Goal: Obtain resource: Obtain resource

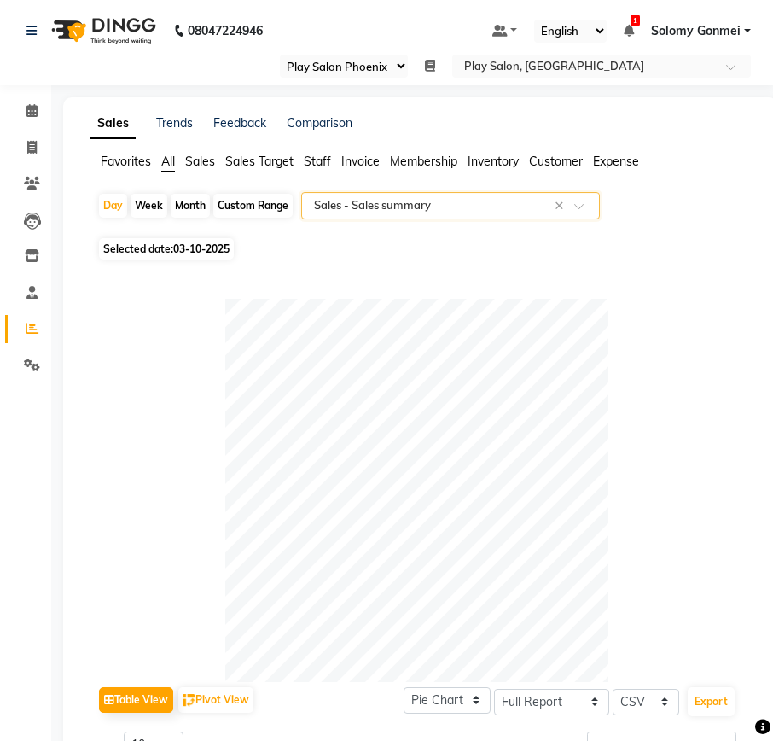
select select "90"
select select "full_report"
select select "csv"
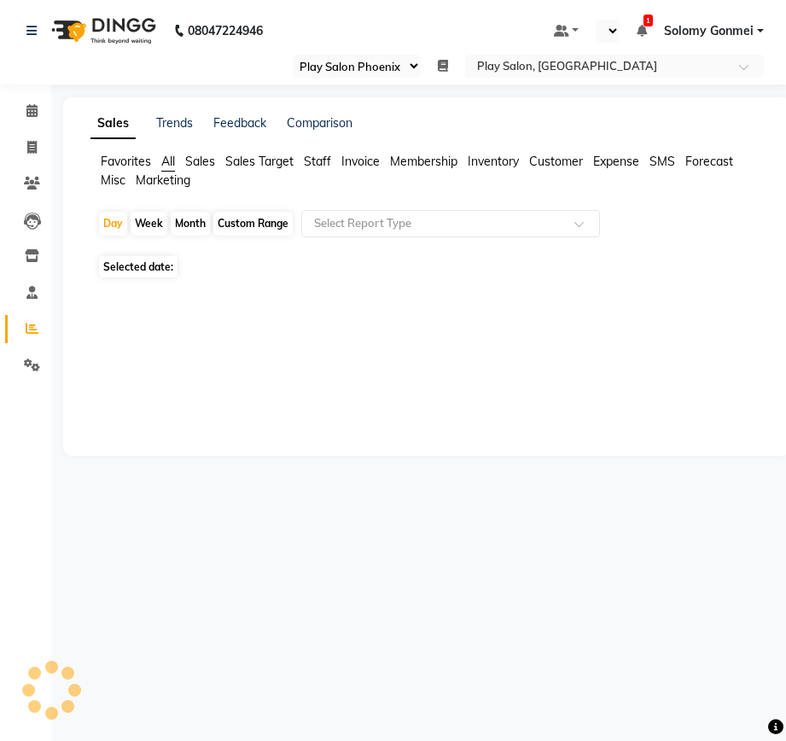
select select "90"
select select "en"
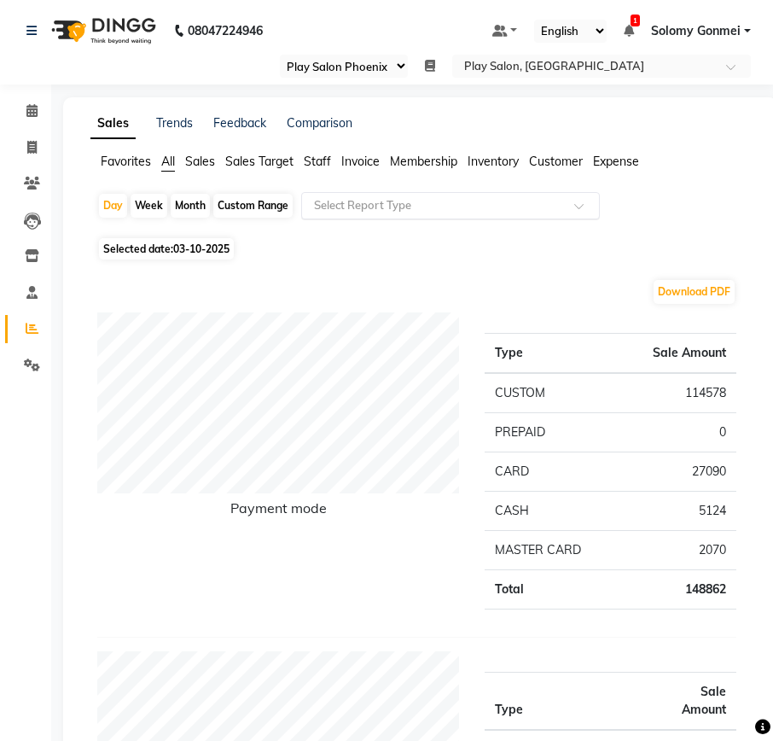
click at [358, 207] on input "text" at bounding box center [434, 205] width 246 height 17
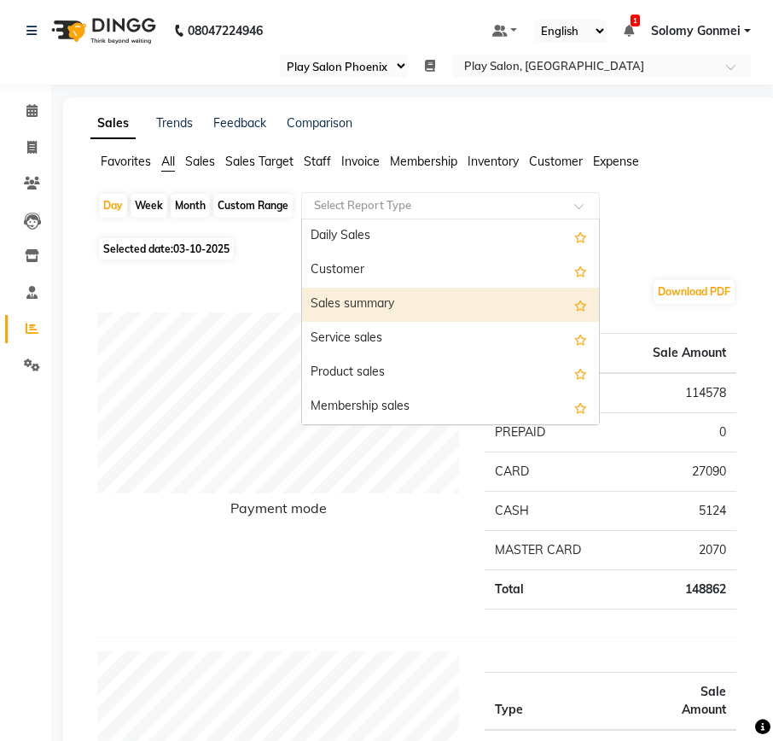
click at [352, 298] on div "Sales summary" at bounding box center [450, 305] width 297 height 34
select select "full_report"
select select "csv"
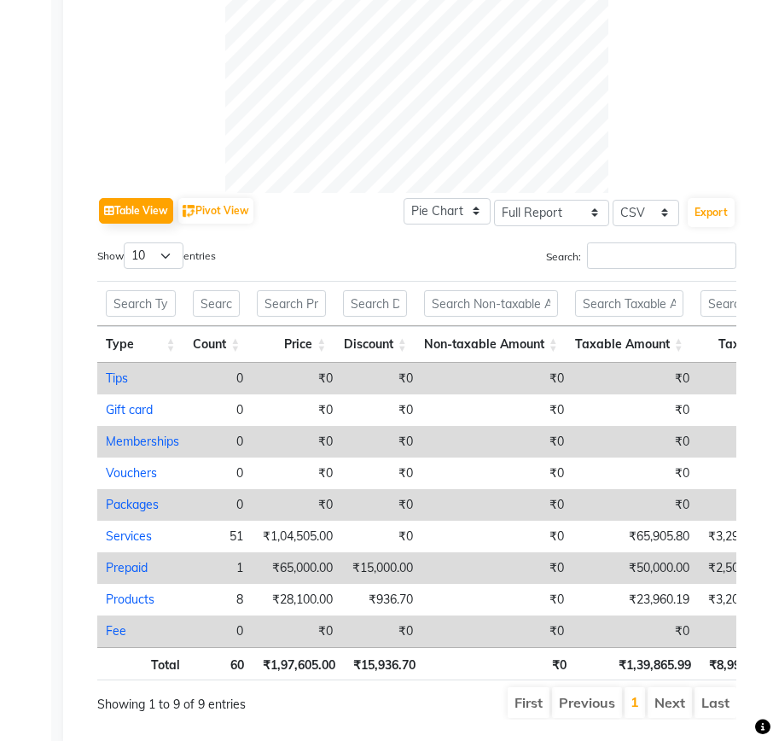
scroll to position [550, 0]
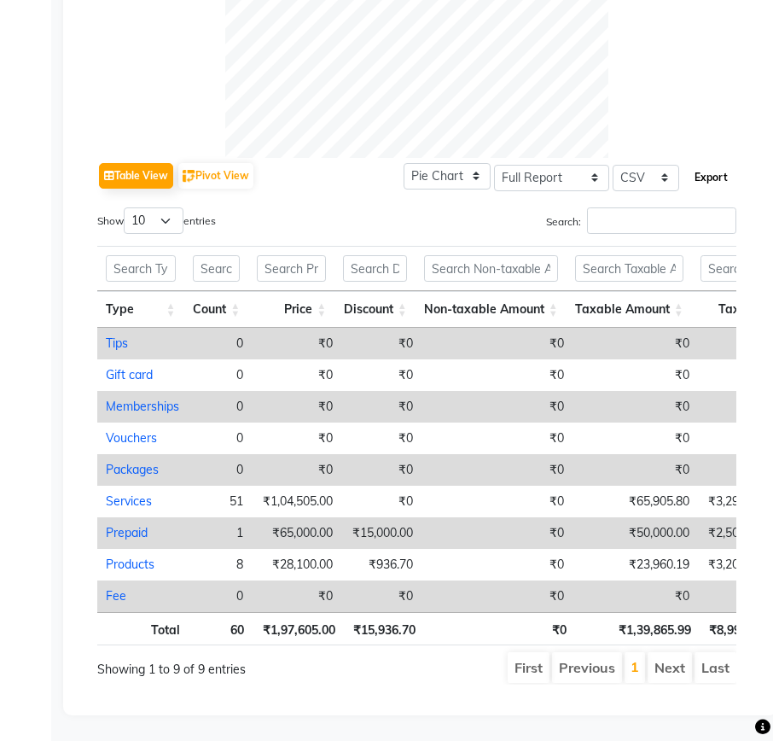
click at [702, 163] on button "Export" at bounding box center [711, 177] width 47 height 29
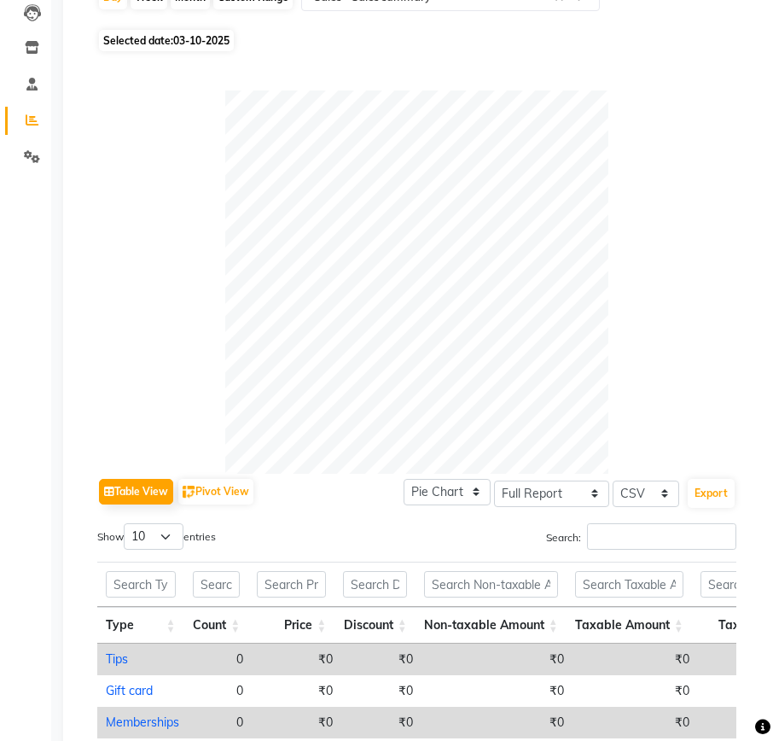
scroll to position [0, 0]
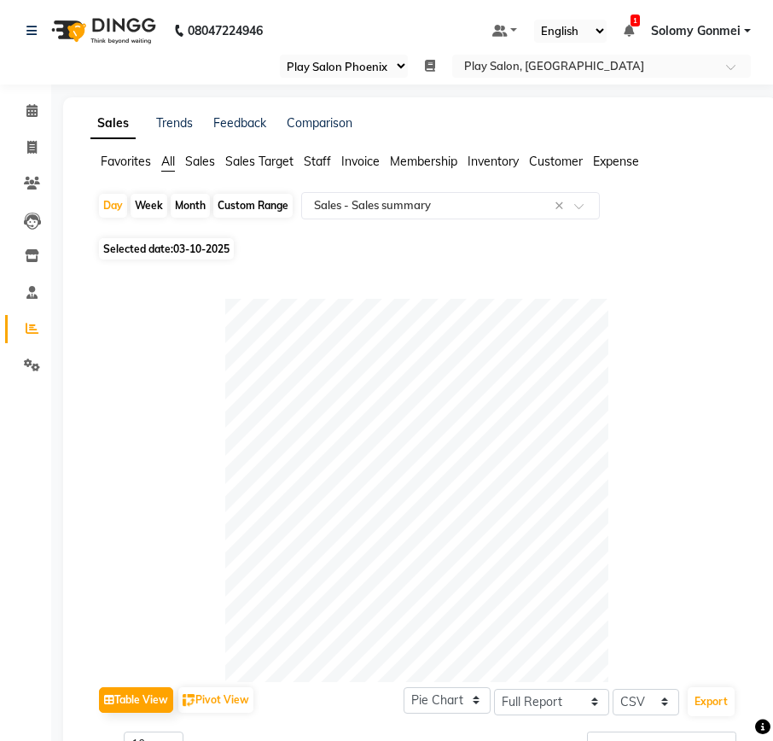
click at [311, 158] on span "Staff" at bounding box center [317, 161] width 27 height 15
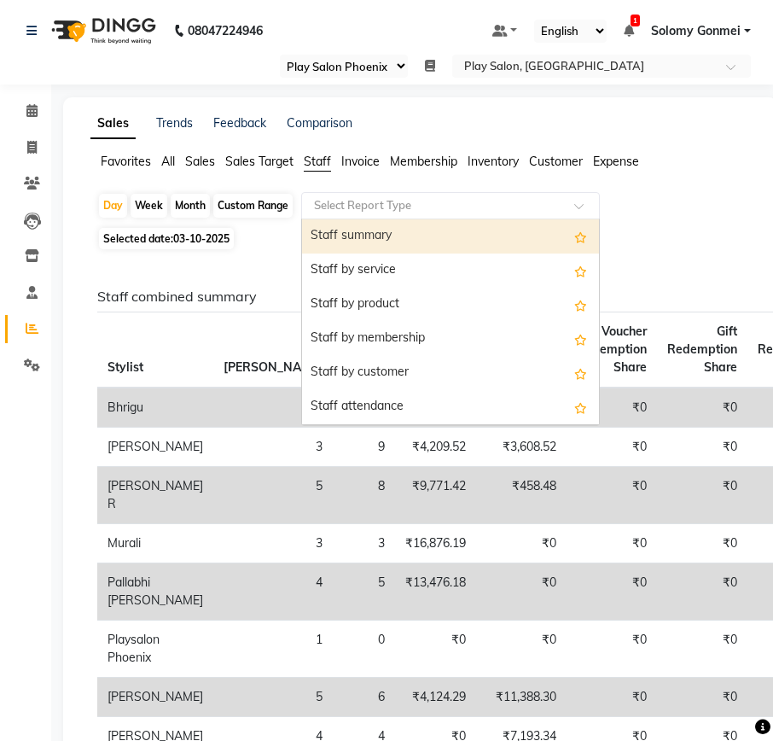
click at [415, 197] on input "text" at bounding box center [434, 205] width 246 height 17
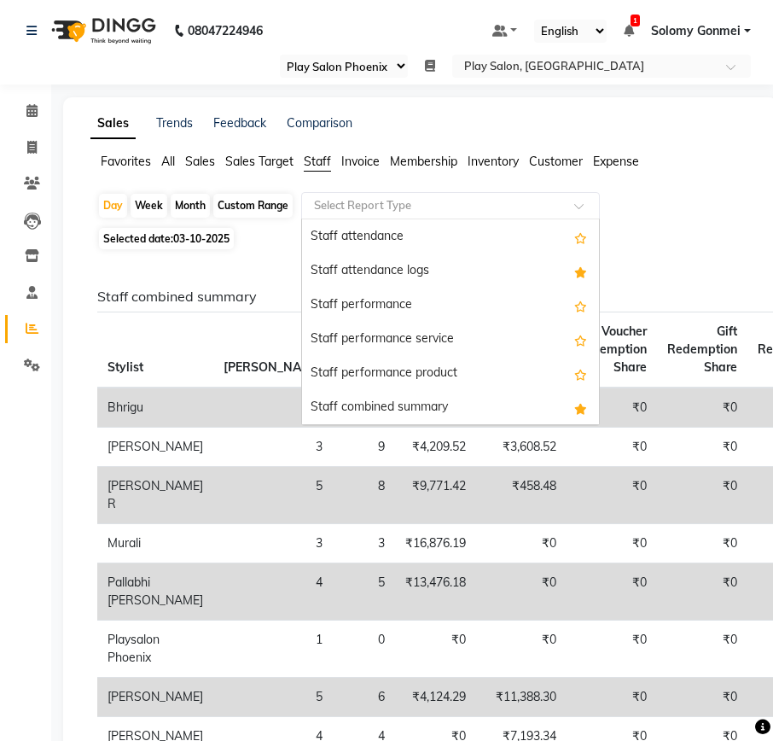
scroll to position [171, 0]
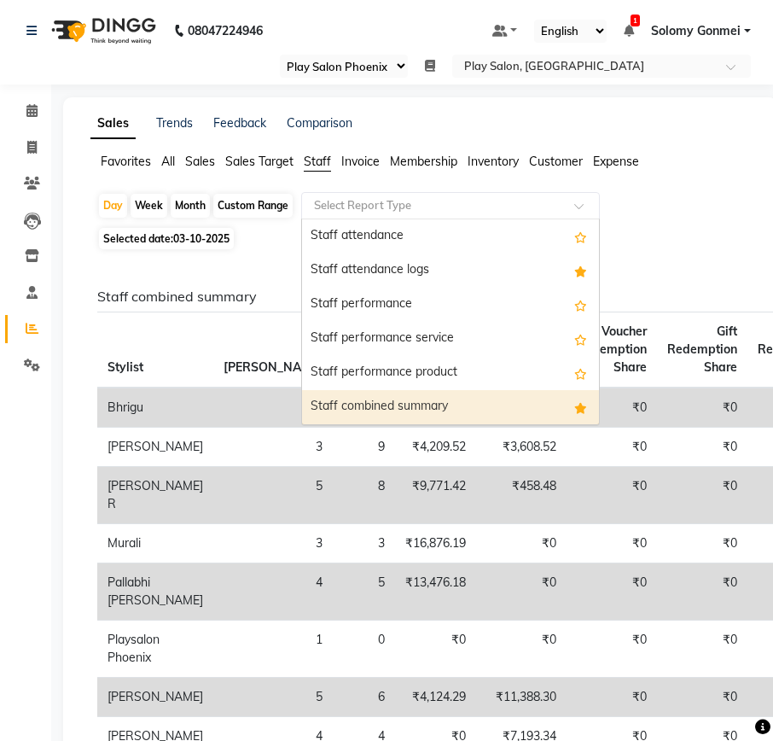
click at [381, 410] on div "Staff combined summary" at bounding box center [450, 407] width 297 height 34
select select "full_report"
select select "csv"
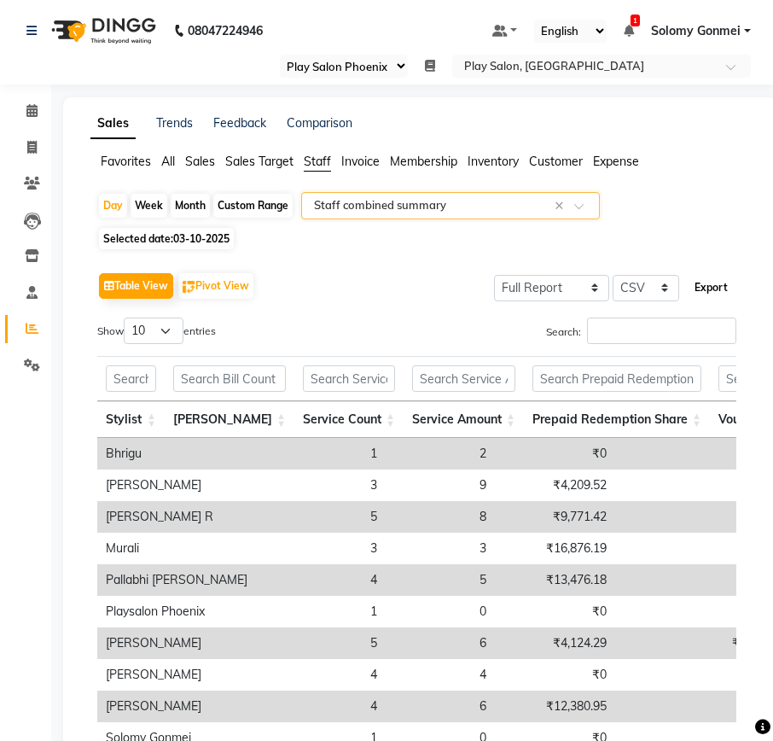
click at [711, 287] on button "Export" at bounding box center [711, 287] width 47 height 29
drag, startPoint x: 199, startPoint y: 158, endPoint x: 208, endPoint y: 160, distance: 9.7
click at [199, 158] on span "Sales" at bounding box center [200, 161] width 30 height 15
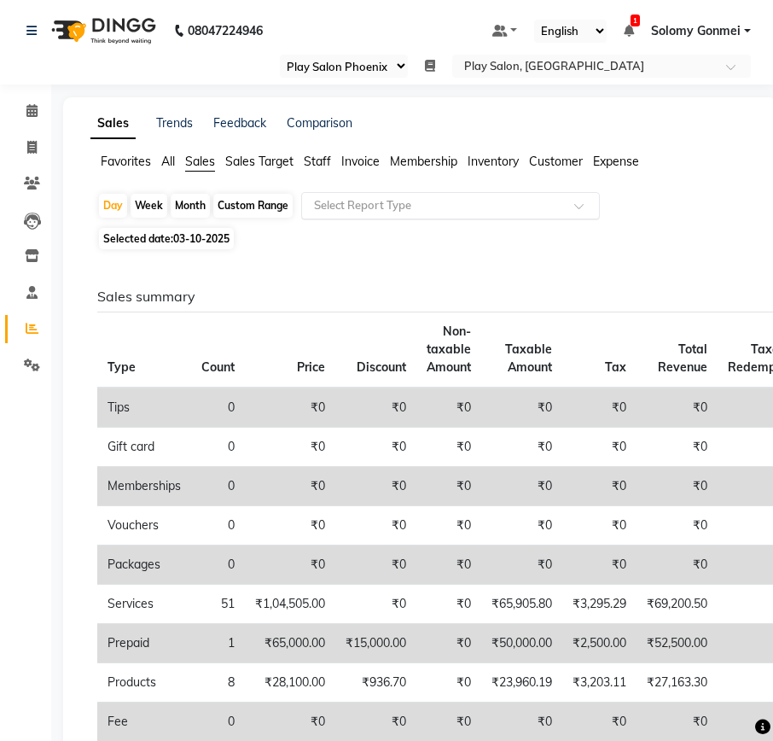
click at [411, 200] on input "text" at bounding box center [434, 205] width 246 height 17
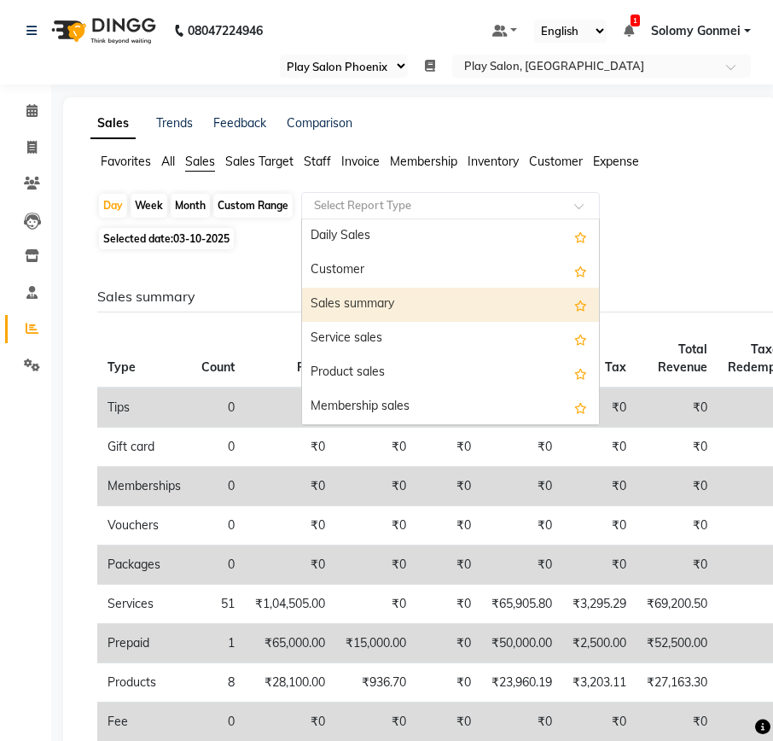
click at [386, 306] on div "Sales summary" at bounding box center [450, 305] width 297 height 34
select select "full_report"
select select "csv"
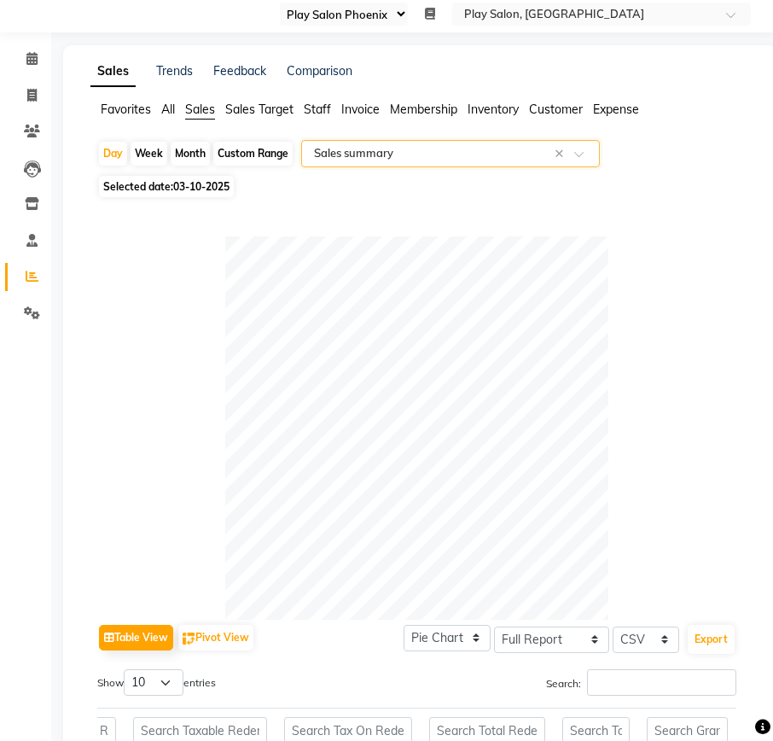
scroll to position [27, 0]
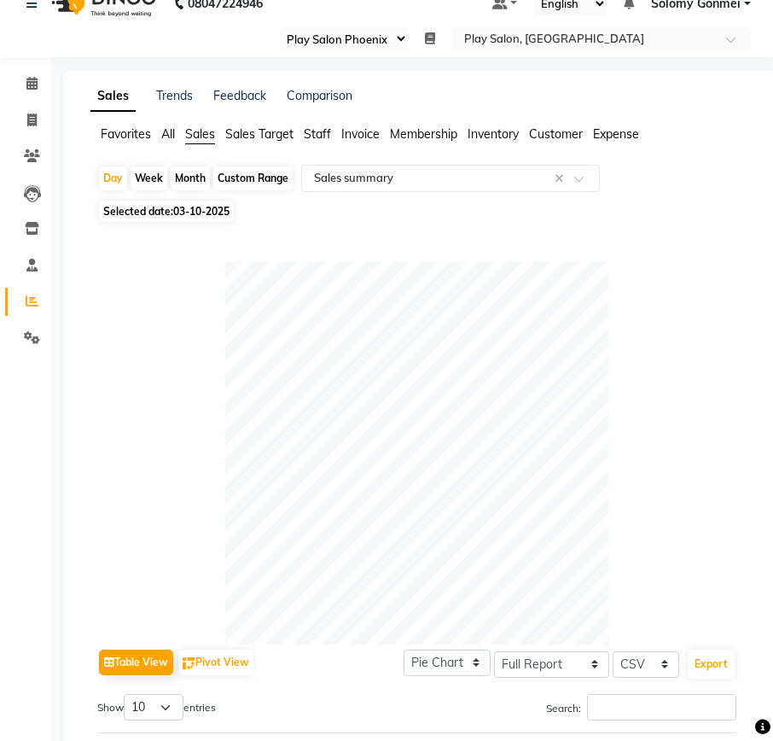
click at [557, 134] on span "Customer" at bounding box center [556, 133] width 54 height 15
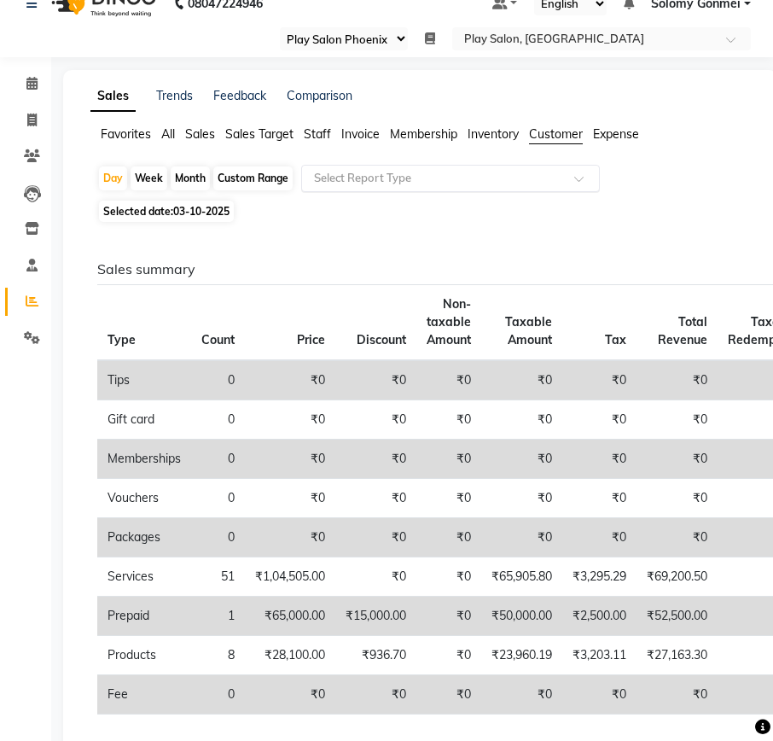
click at [473, 178] on input "text" at bounding box center [434, 178] width 246 height 17
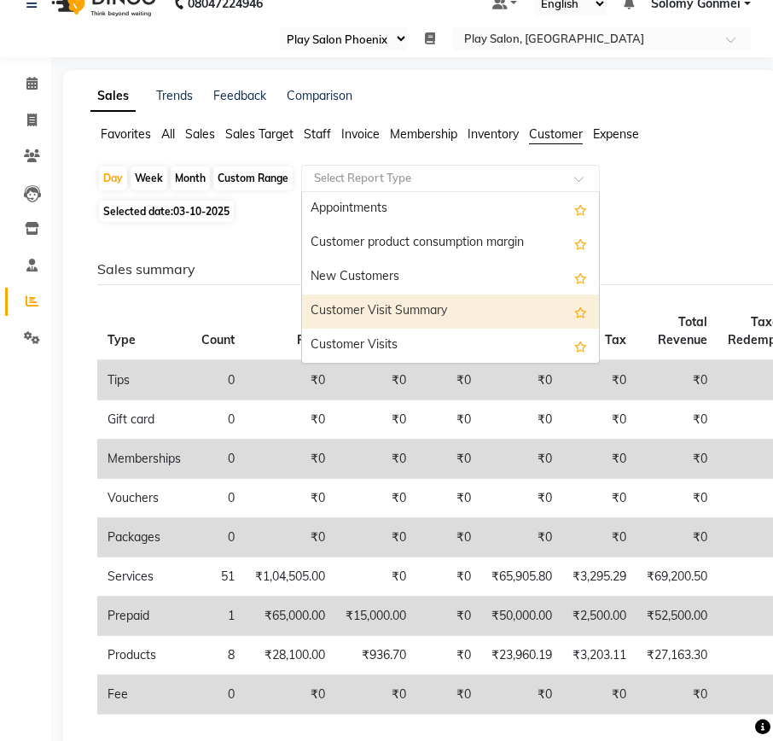
click at [417, 306] on div "Customer Visit Summary" at bounding box center [450, 311] width 297 height 34
select select "full_report"
select select "csv"
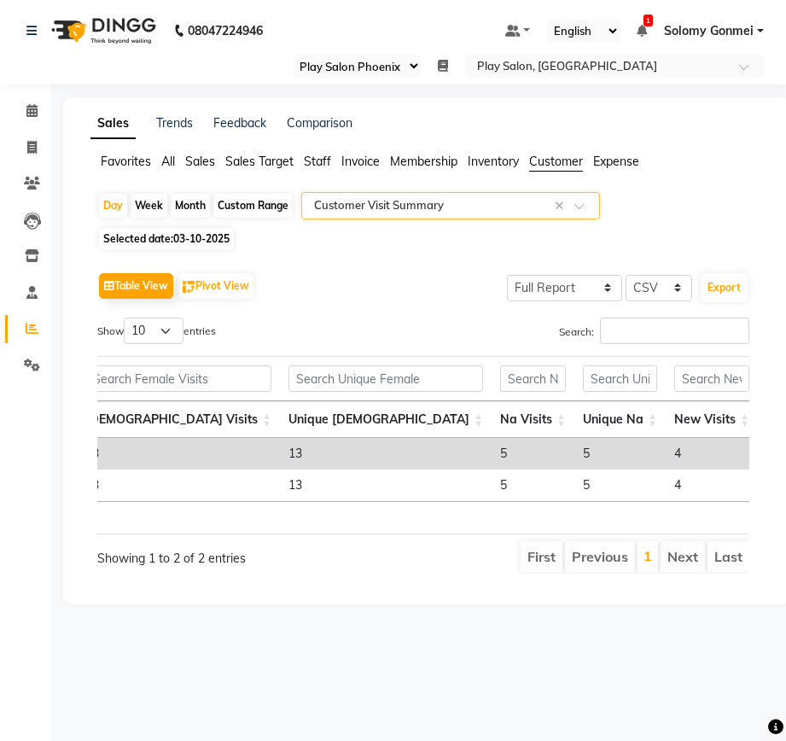
scroll to position [0, 574]
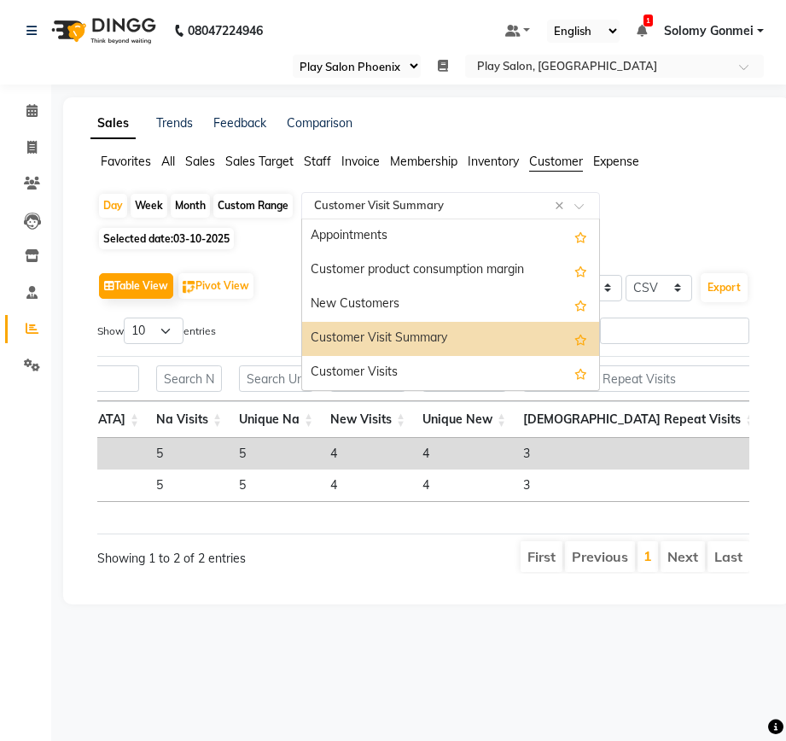
click at [463, 209] on input "text" at bounding box center [434, 205] width 246 height 17
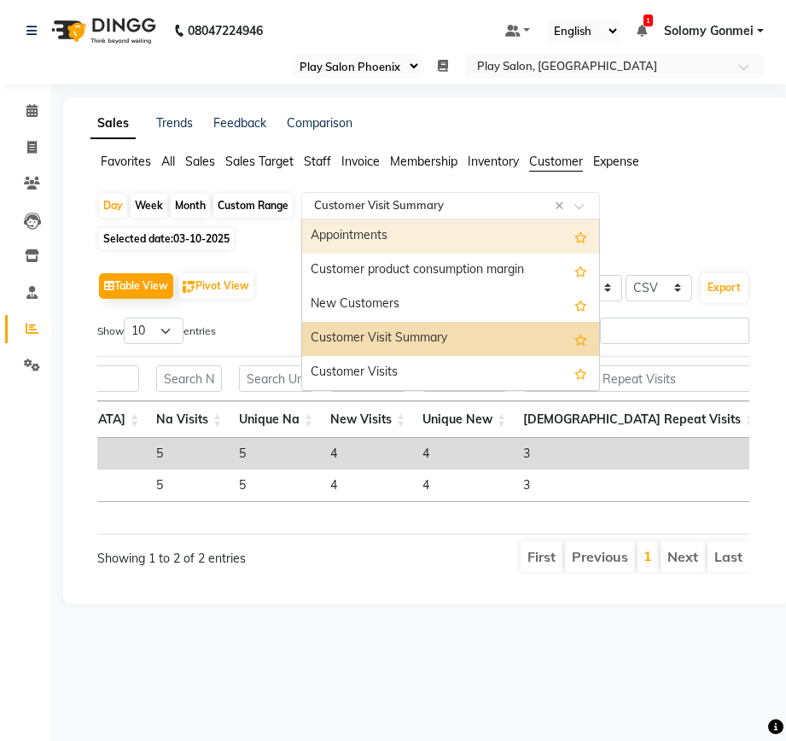
click at [199, 164] on span "Sales" at bounding box center [200, 161] width 30 height 15
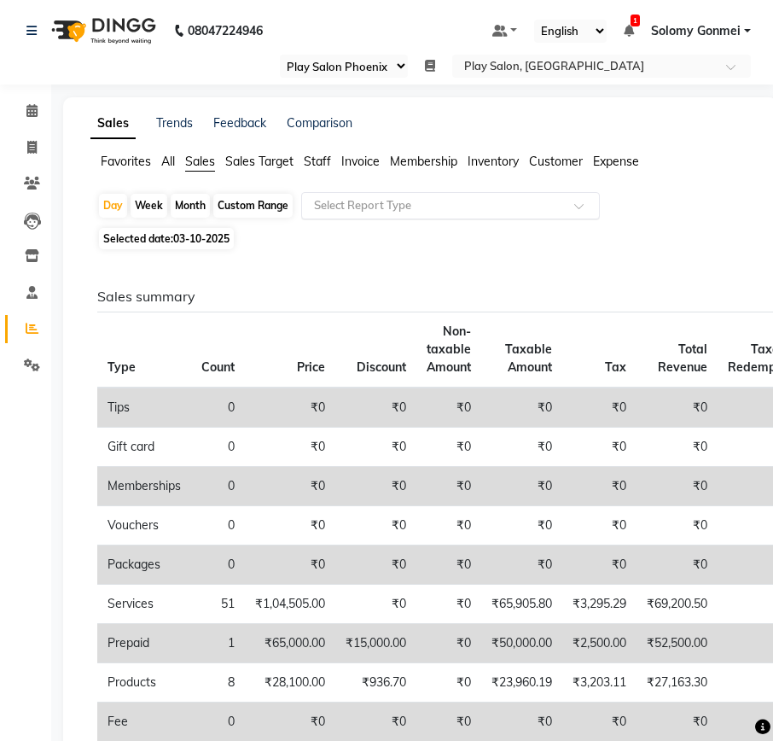
click at [399, 206] on input "text" at bounding box center [434, 205] width 246 height 17
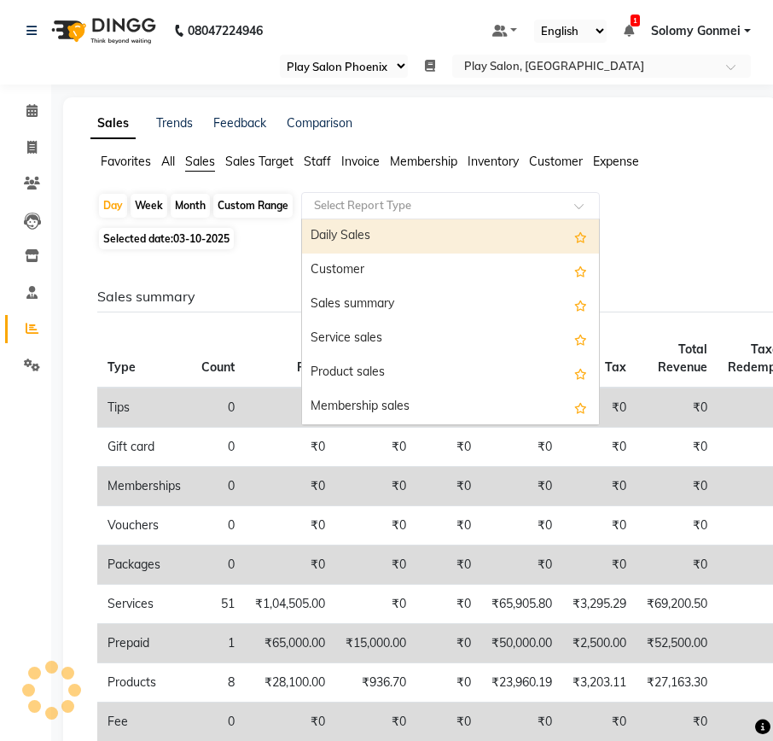
click at [358, 237] on div "Daily Sales" at bounding box center [450, 236] width 297 height 34
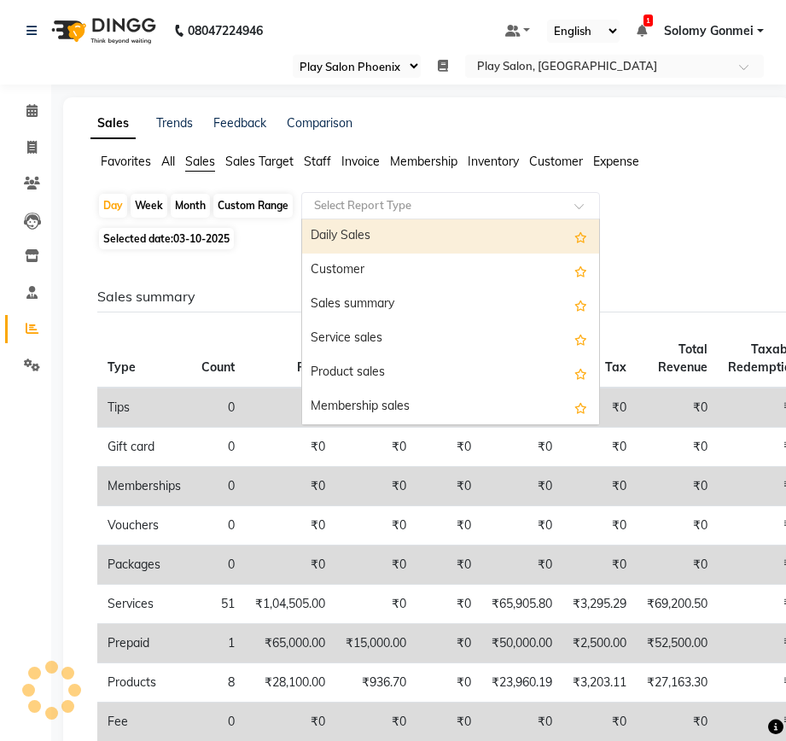
select select "full_report"
select select "csv"
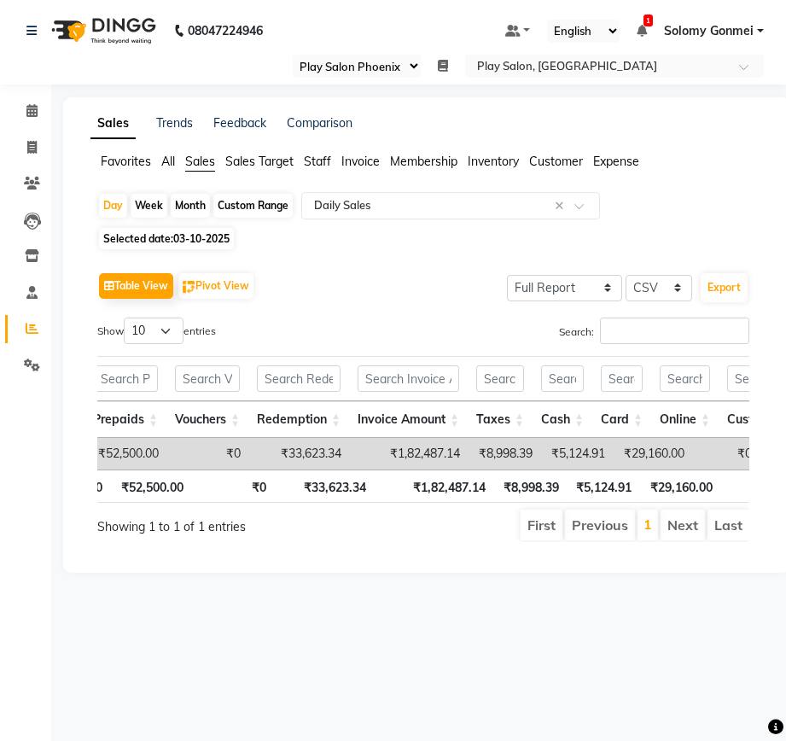
click at [249, 194] on div "Custom Range" at bounding box center [252, 206] width 79 height 24
select select "10"
select select "2025"
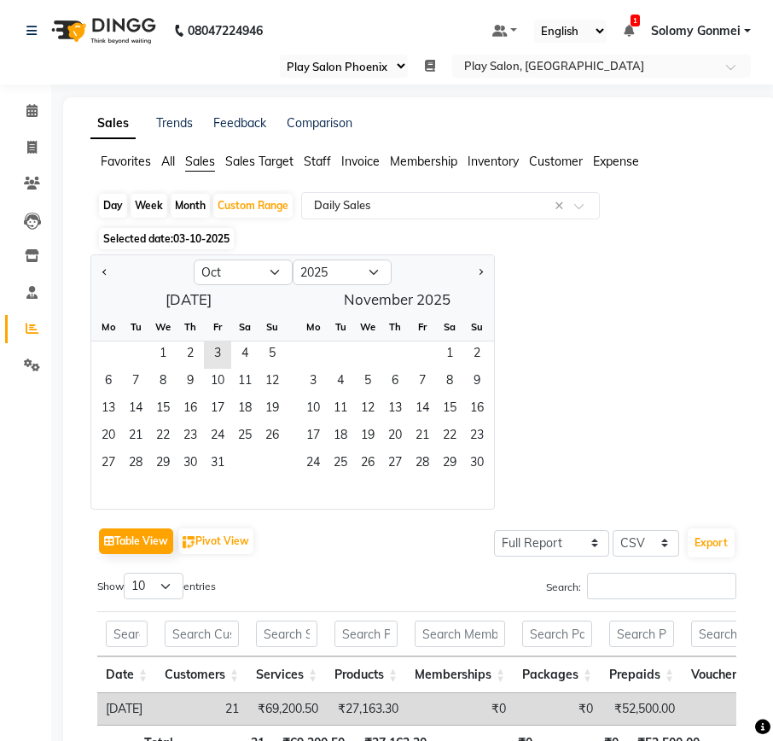
click at [179, 236] on span "03-10-2025" at bounding box center [201, 238] width 56 height 13
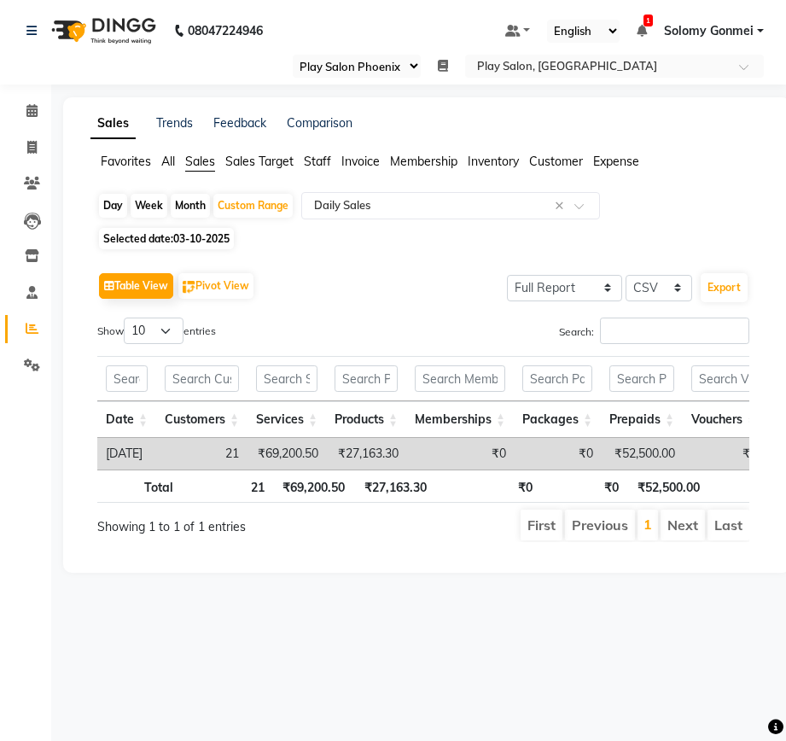
click at [185, 242] on span "03-10-2025" at bounding box center [201, 238] width 56 height 13
select select "10"
select select "2025"
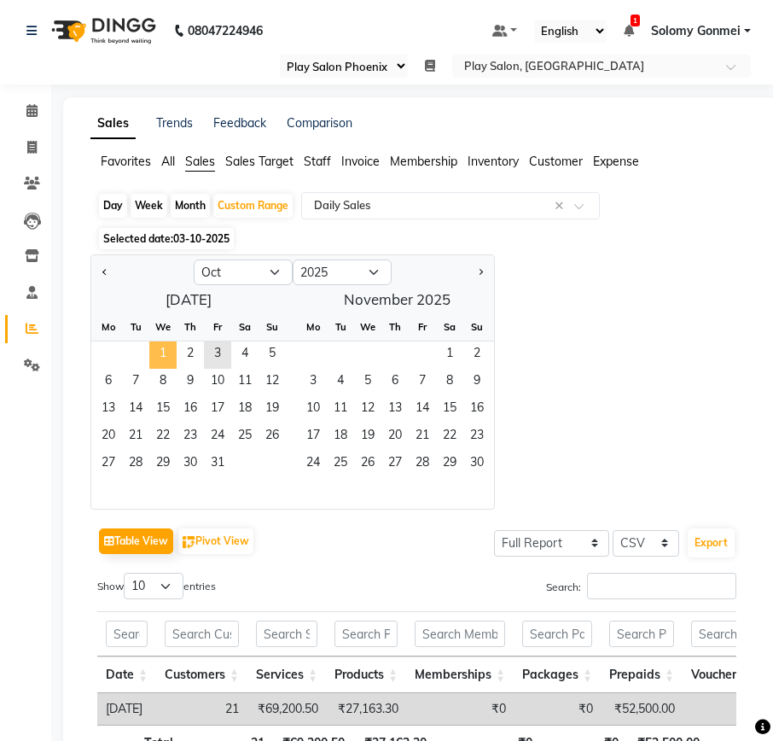
click at [158, 351] on span "1" at bounding box center [162, 354] width 27 height 27
click at [218, 351] on span "3" at bounding box center [217, 354] width 27 height 27
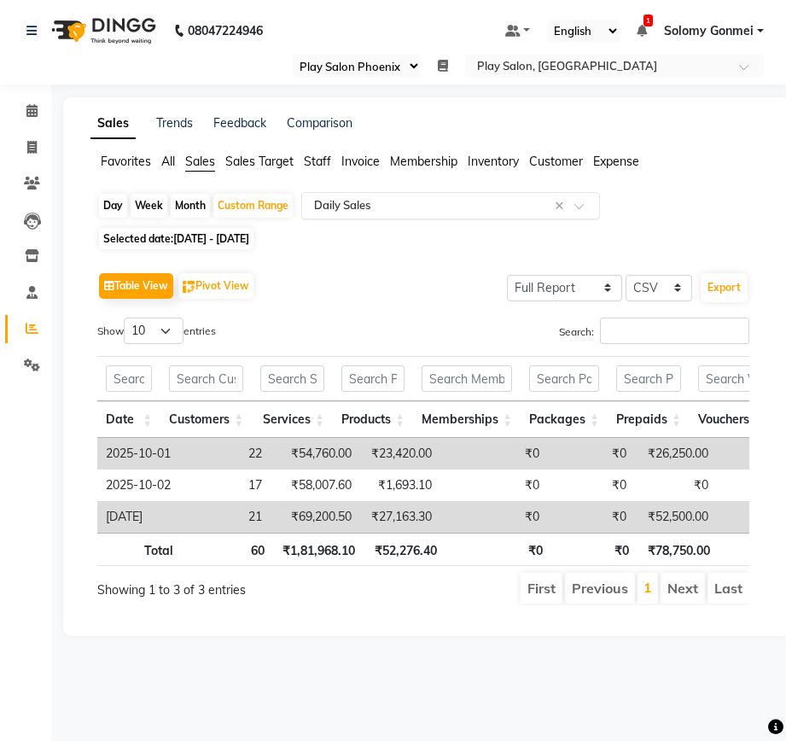
click at [407, 203] on input "text" at bounding box center [434, 205] width 246 height 17
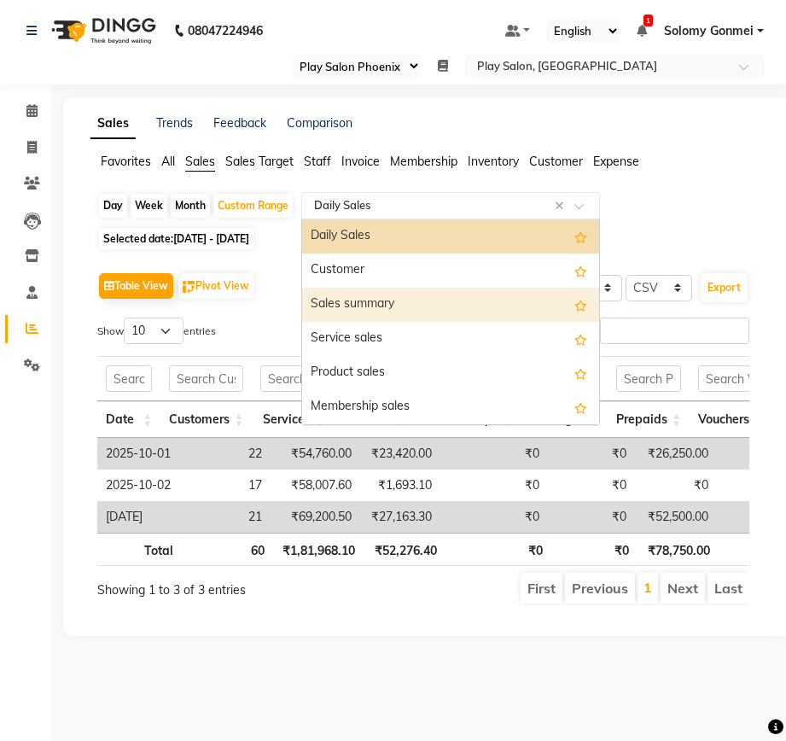
click at [364, 310] on div "Sales summary" at bounding box center [450, 305] width 297 height 34
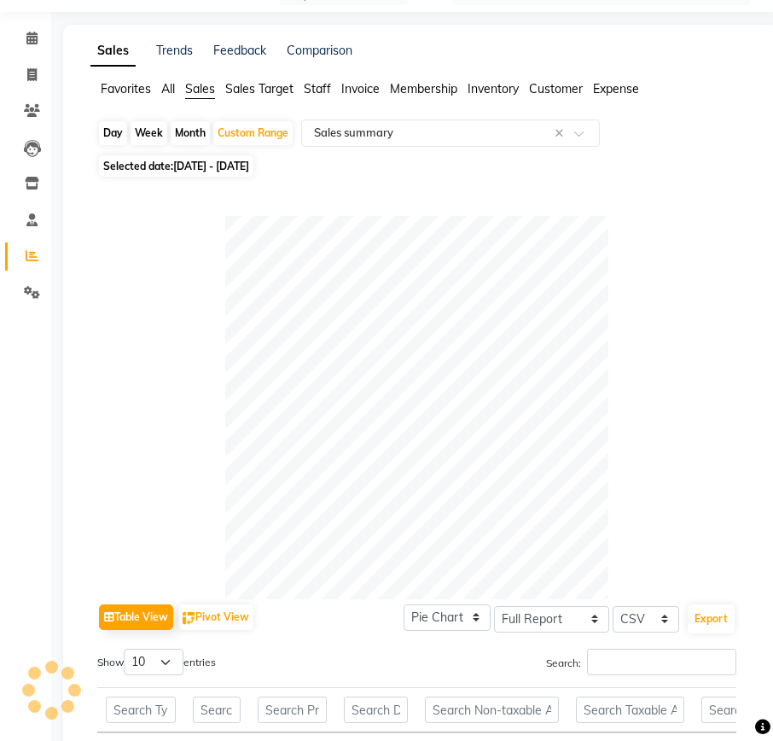
scroll to position [27, 0]
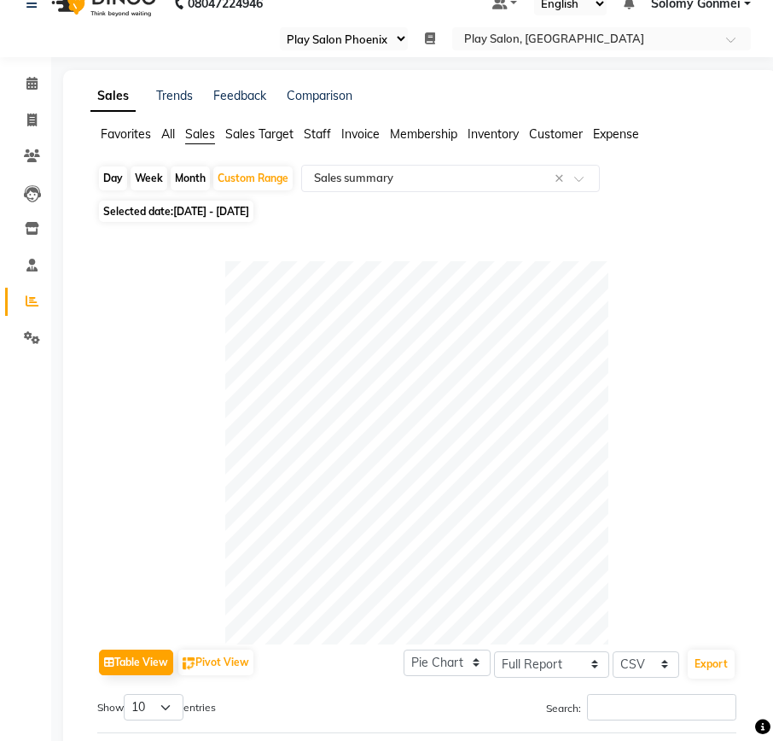
drag, startPoint x: 107, startPoint y: 176, endPoint x: 143, endPoint y: 178, distance: 35.9
click at [107, 176] on div "Day" at bounding box center [113, 178] width 28 height 24
select select "10"
select select "2025"
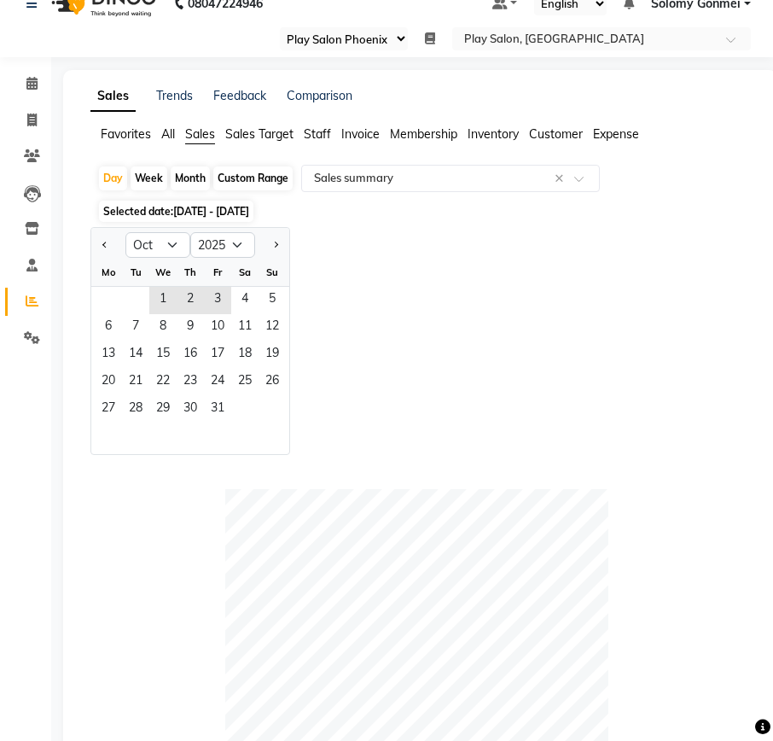
drag, startPoint x: 255, startPoint y: 174, endPoint x: 250, endPoint y: 184, distance: 11.5
click at [255, 173] on div "Custom Range" at bounding box center [252, 178] width 79 height 24
select select "10"
select select "2025"
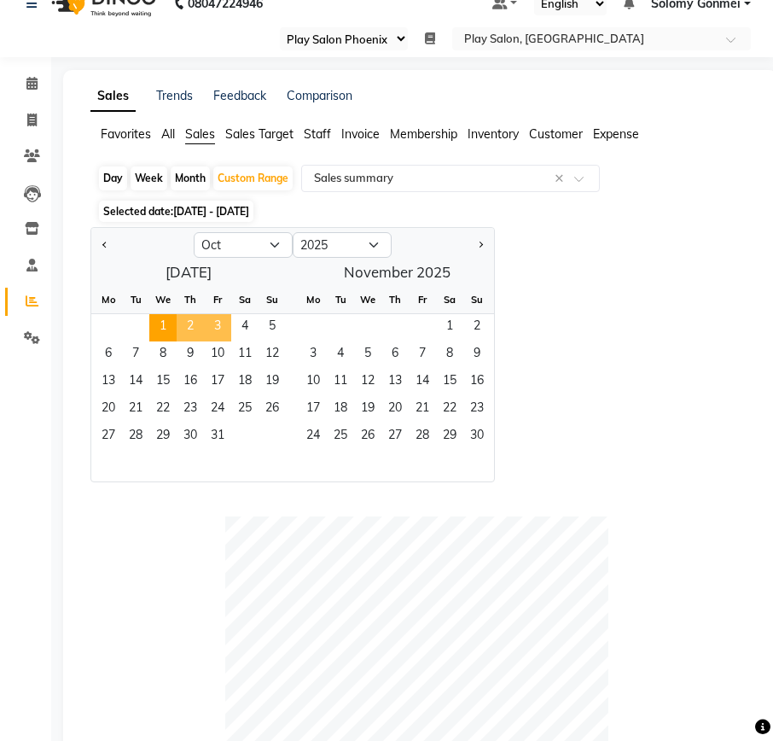
click at [217, 321] on span "3" at bounding box center [217, 327] width 27 height 27
click at [388, 172] on input "text" at bounding box center [434, 178] width 246 height 17
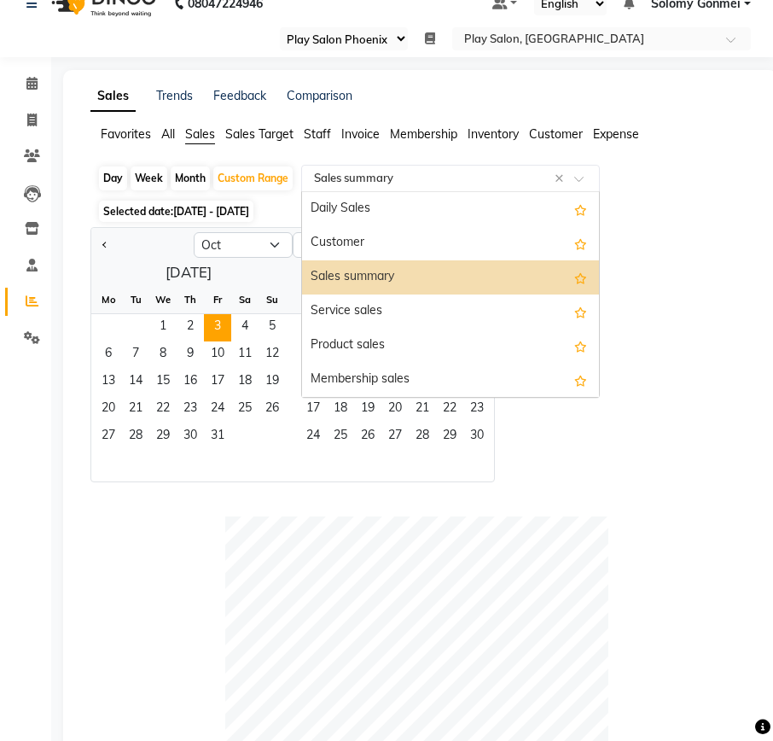
click at [385, 276] on div "Sales summary" at bounding box center [450, 277] width 297 height 34
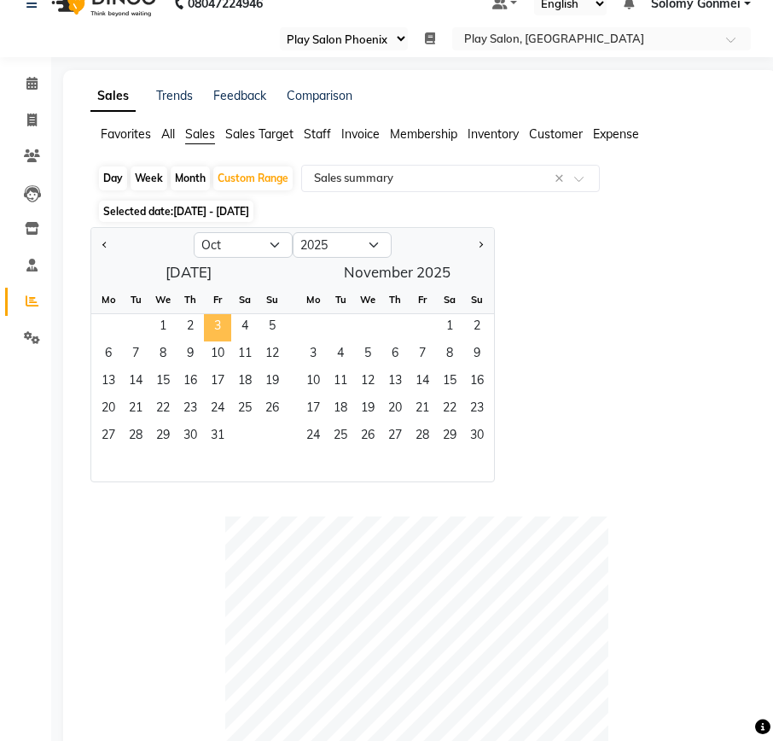
click at [217, 324] on span "3" at bounding box center [217, 327] width 27 height 27
drag, startPoint x: 217, startPoint y: 324, endPoint x: 110, endPoint y: 179, distance: 180.1
click at [110, 179] on div "Day" at bounding box center [113, 178] width 28 height 24
select select "10"
select select "2025"
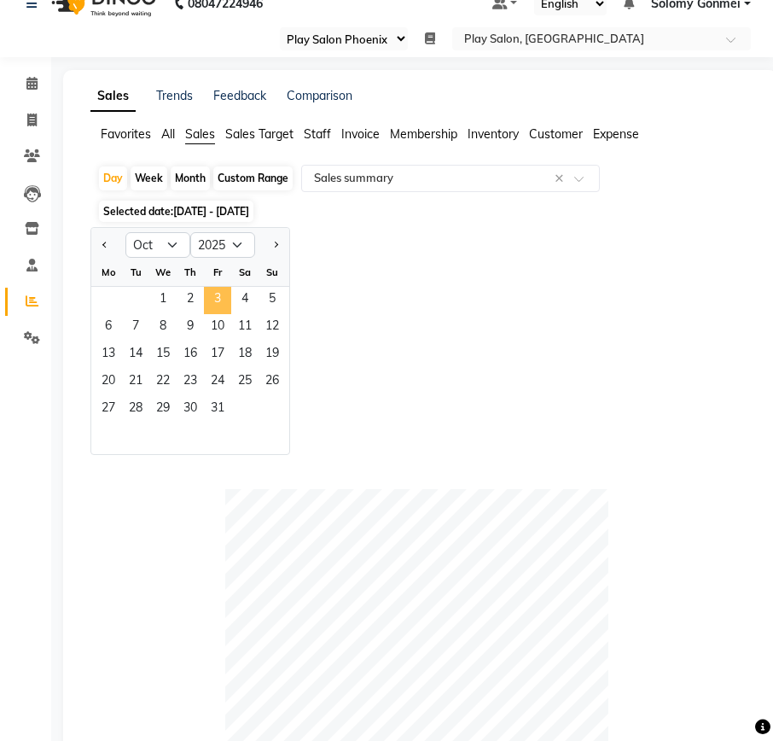
click at [214, 300] on span "3" at bounding box center [217, 300] width 27 height 27
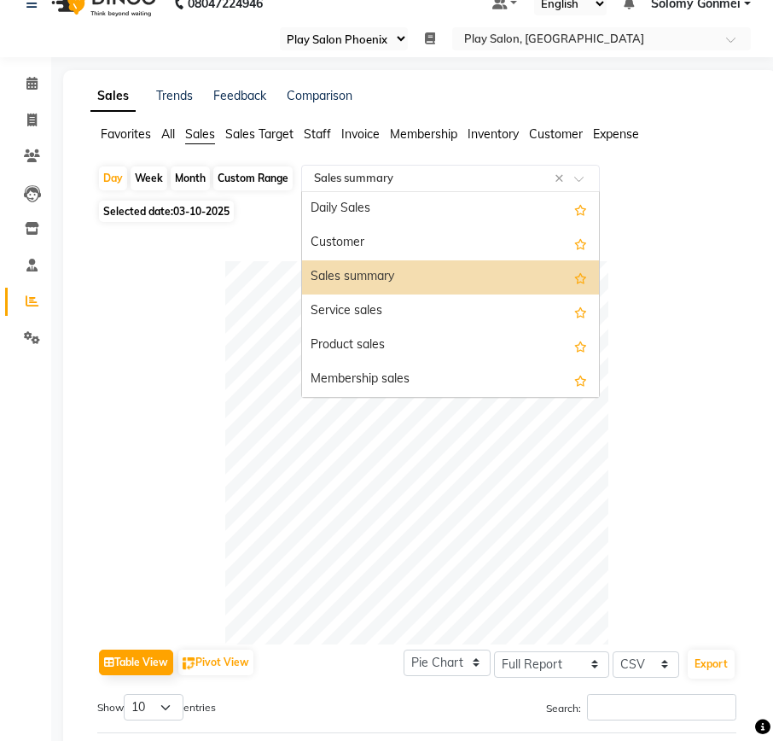
click at [399, 177] on input "text" at bounding box center [434, 178] width 246 height 17
click at [371, 277] on div "Sales summary" at bounding box center [450, 277] width 297 height 34
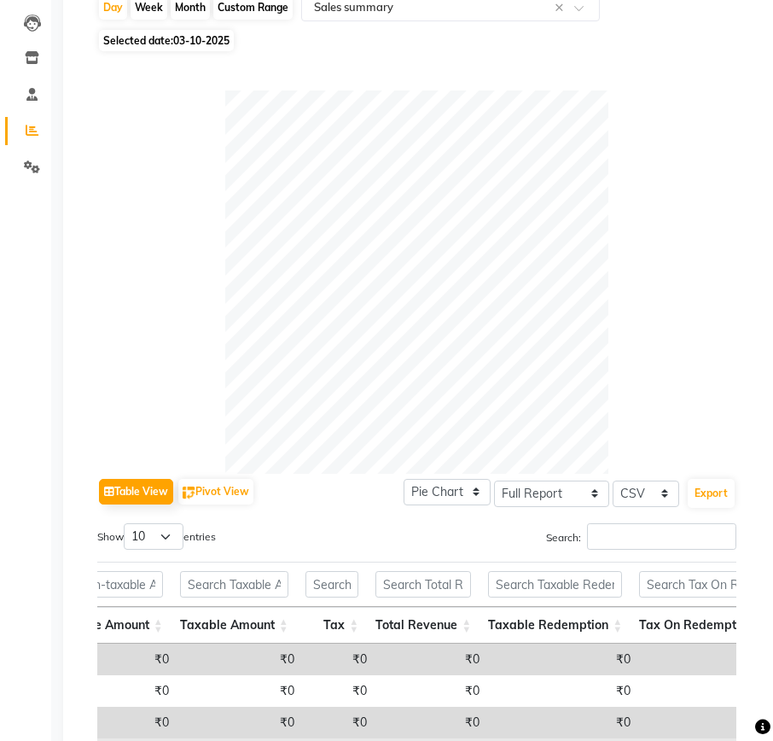
scroll to position [0, 0]
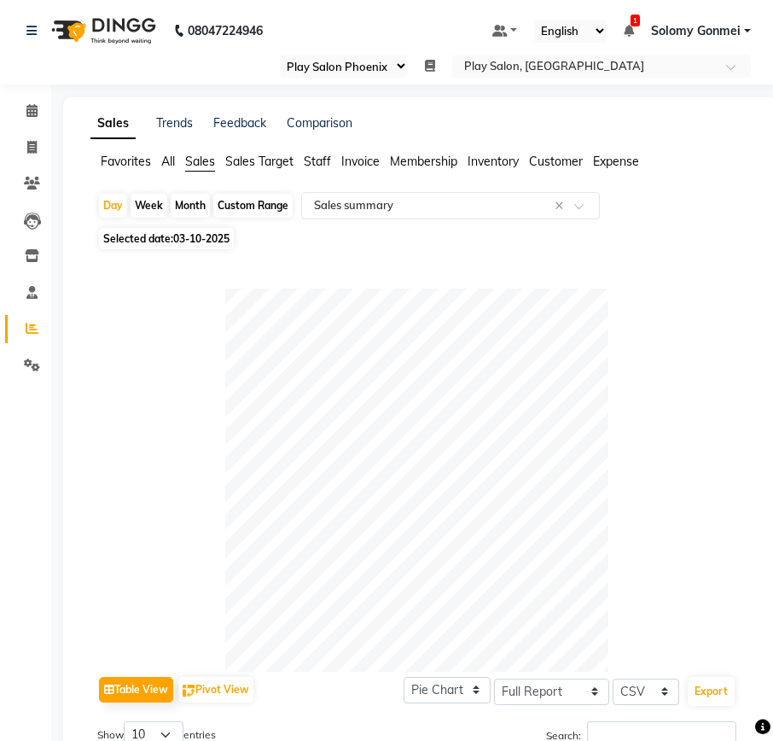
click at [317, 161] on span "Staff" at bounding box center [317, 161] width 27 height 15
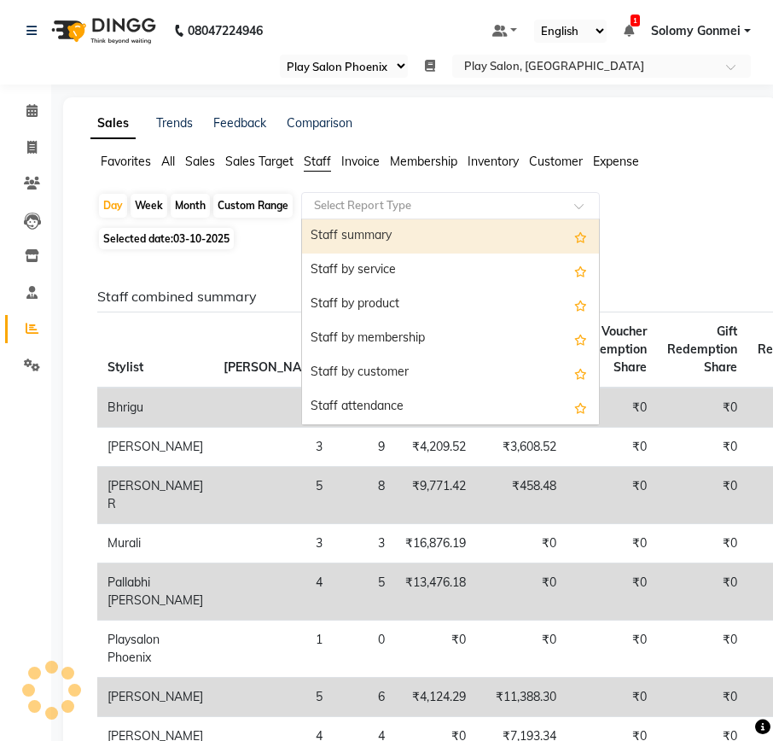
click at [422, 207] on input "text" at bounding box center [434, 205] width 246 height 17
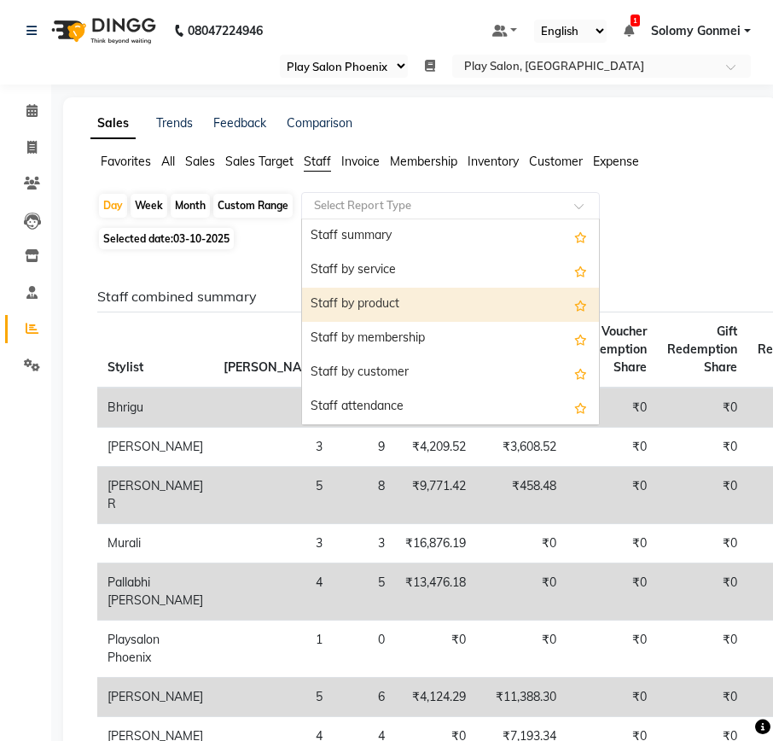
click at [377, 303] on div "Staff by product" at bounding box center [450, 305] width 297 height 34
select select "full_report"
select select "csv"
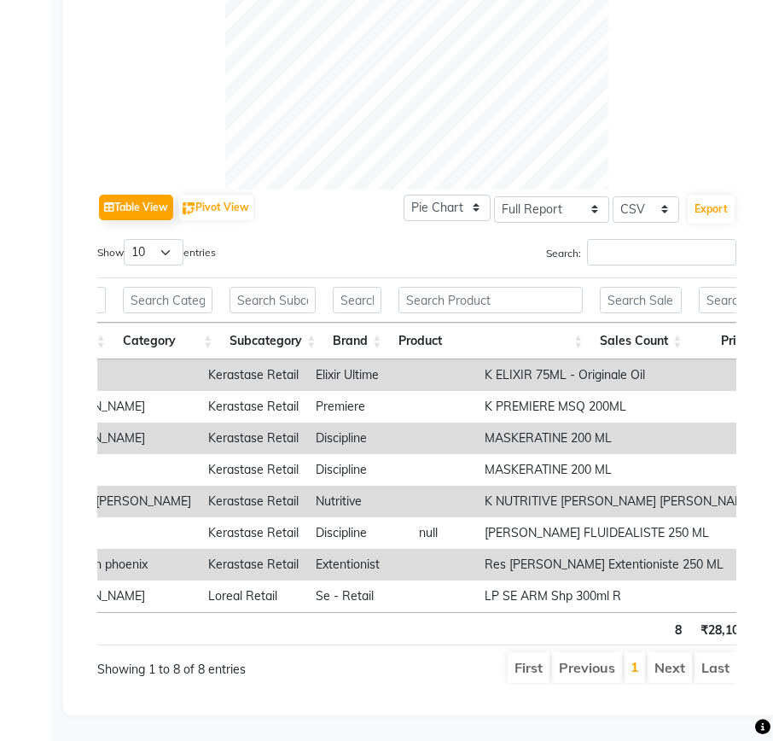
scroll to position [0, 219]
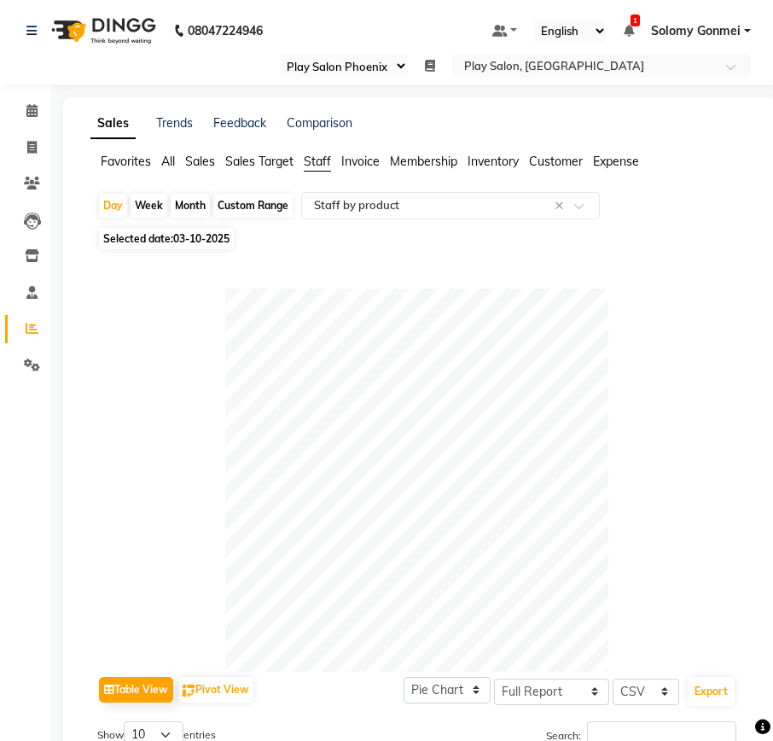
drag, startPoint x: 207, startPoint y: 162, endPoint x: 249, endPoint y: 167, distance: 42.1
click at [207, 162] on span "Sales" at bounding box center [200, 161] width 30 height 15
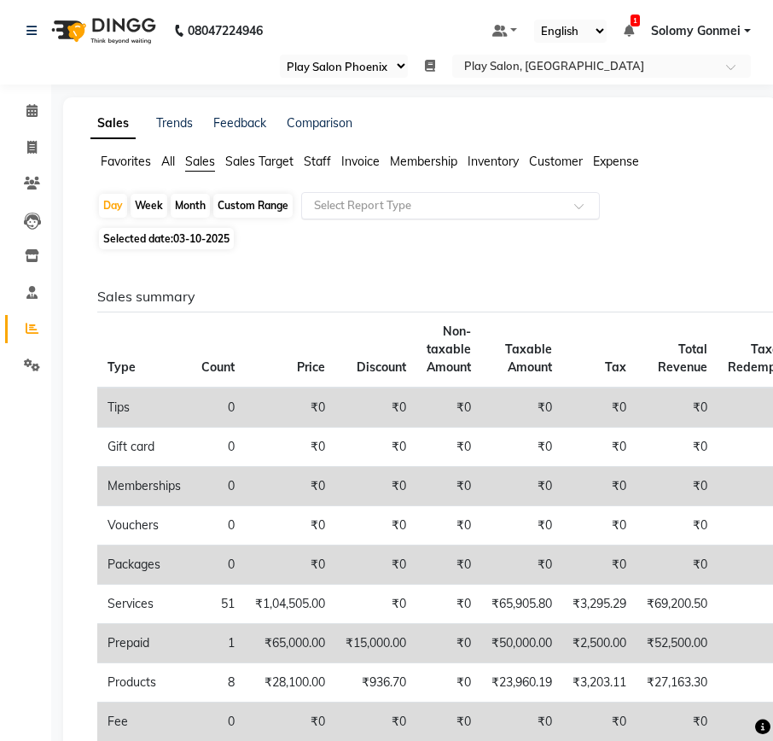
click at [399, 213] on div "Select Report Type" at bounding box center [450, 205] width 299 height 27
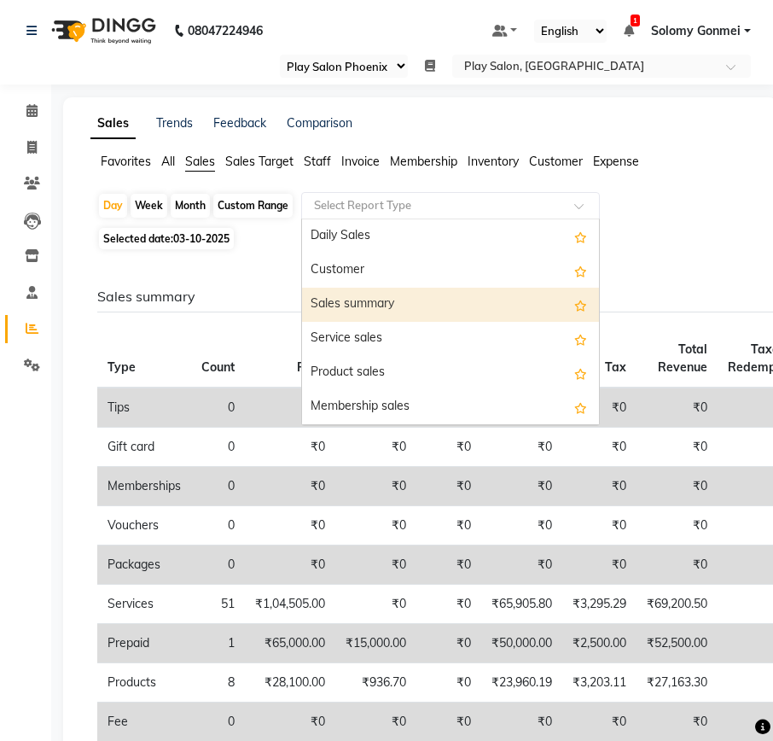
click at [357, 300] on div "Sales summary" at bounding box center [450, 305] width 297 height 34
select select "full_report"
select select "csv"
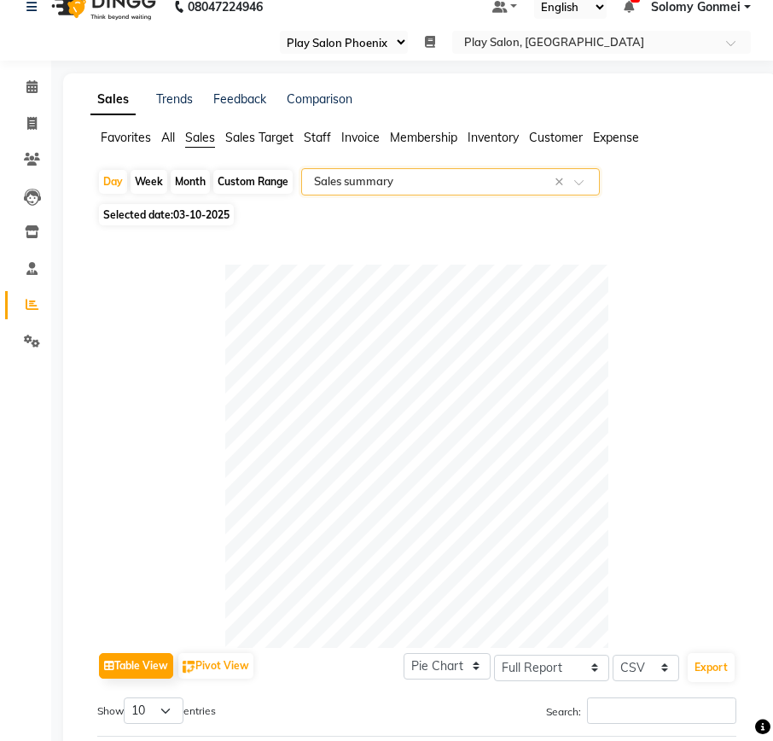
scroll to position [0, 0]
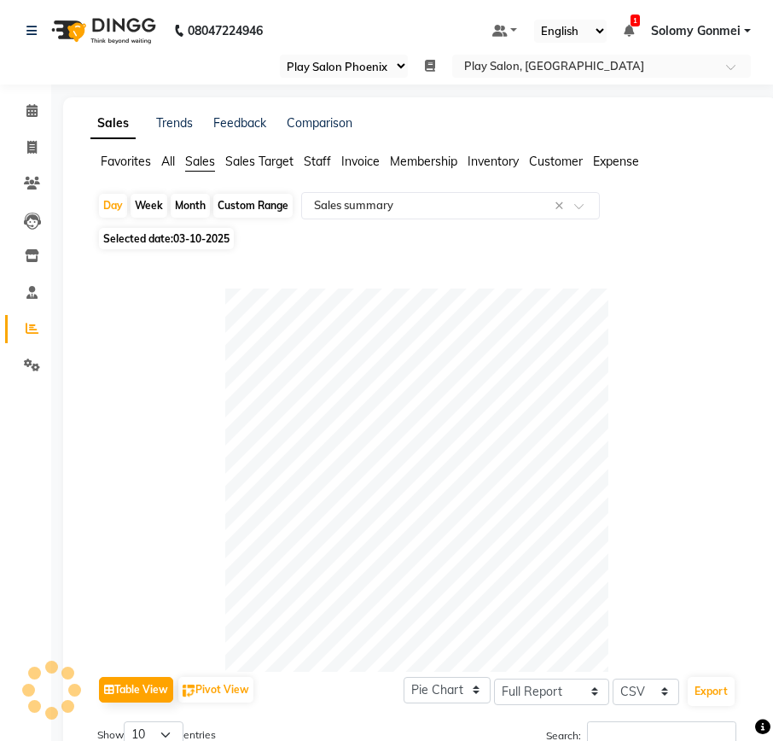
click at [322, 161] on span "Staff" at bounding box center [317, 161] width 27 height 15
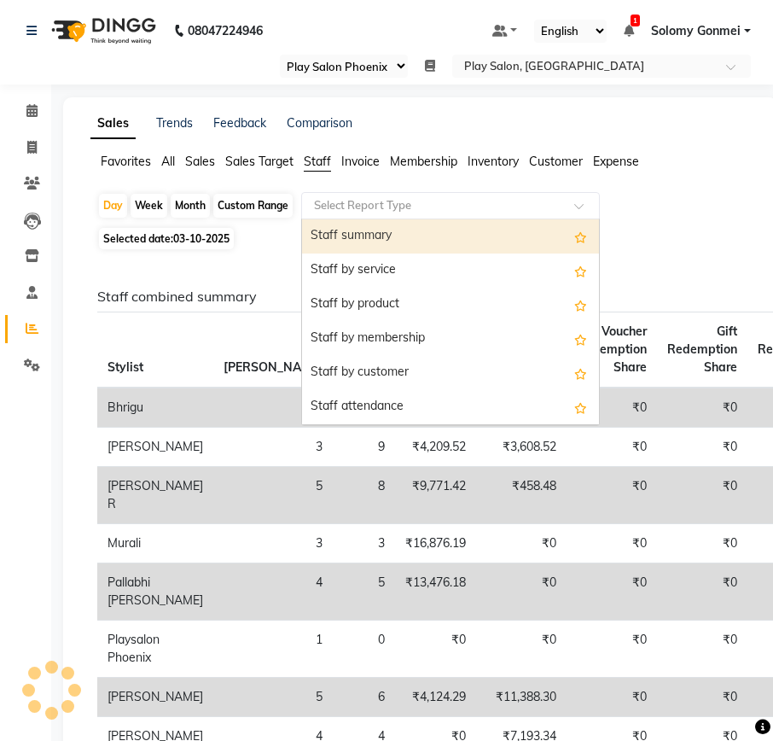
click at [366, 206] on input "text" at bounding box center [434, 205] width 246 height 17
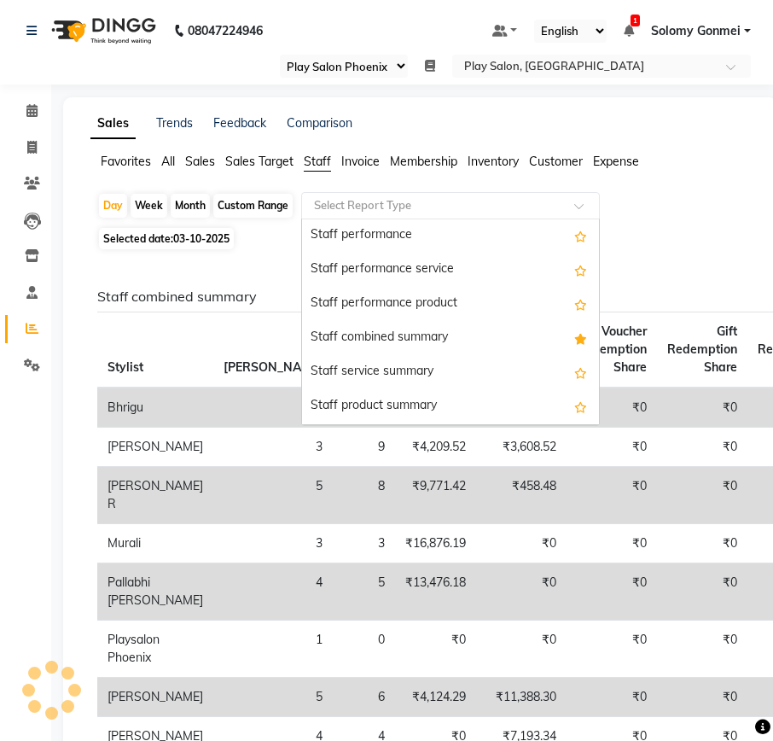
scroll to position [256, 0]
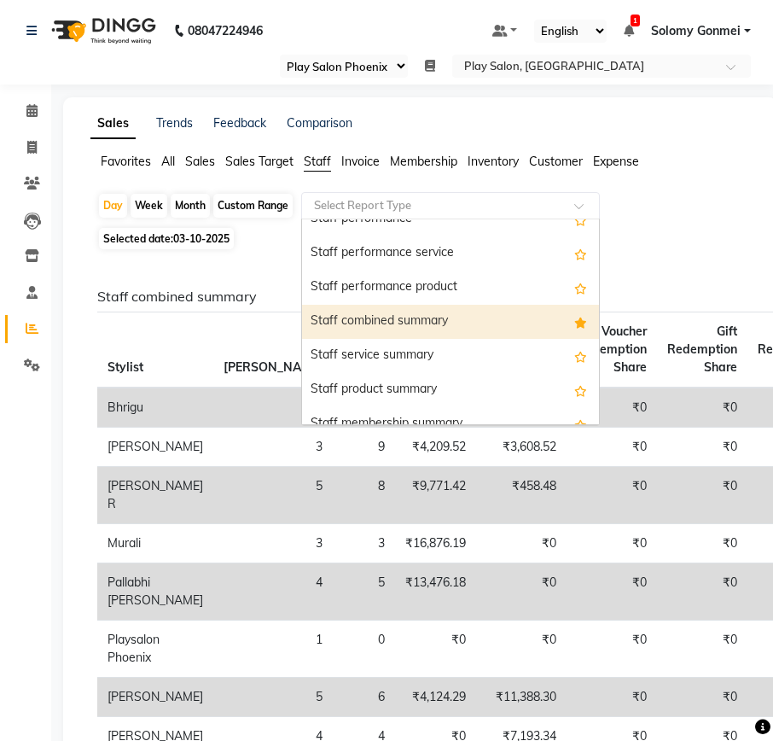
click at [409, 323] on div "Staff combined summary" at bounding box center [450, 322] width 297 height 34
select select "full_report"
select select "csv"
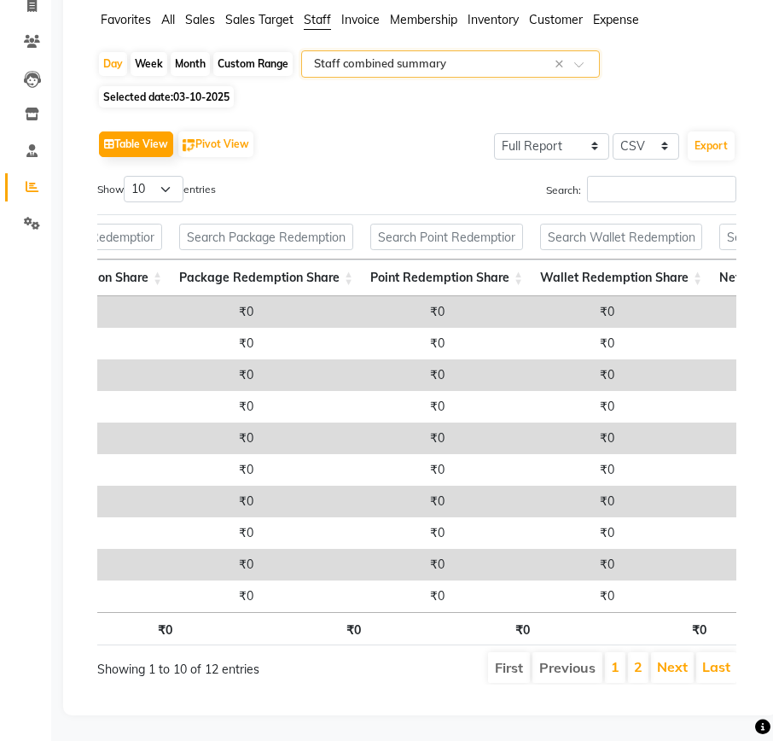
scroll to position [0, 940]
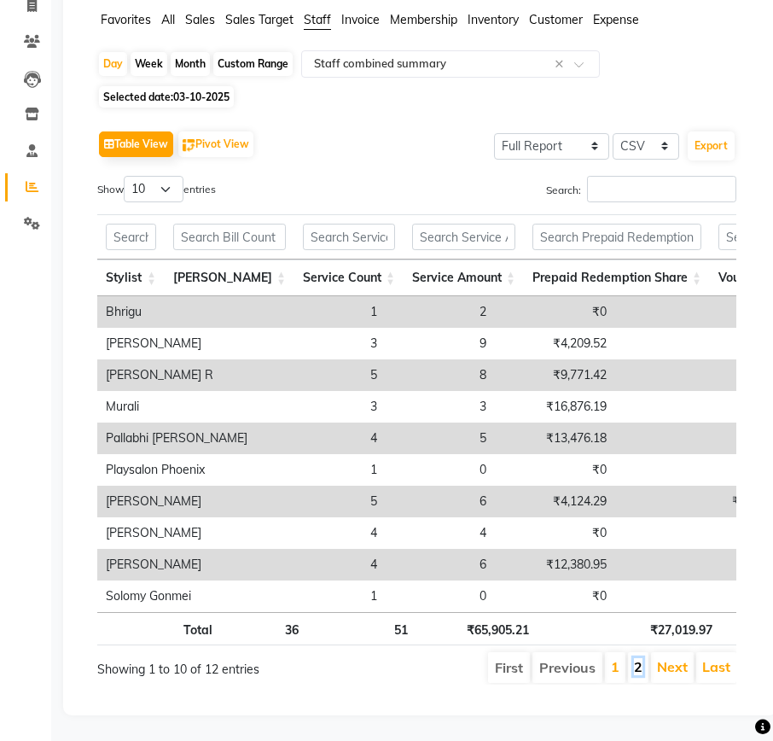
click at [641, 658] on link "2" at bounding box center [638, 666] width 9 height 17
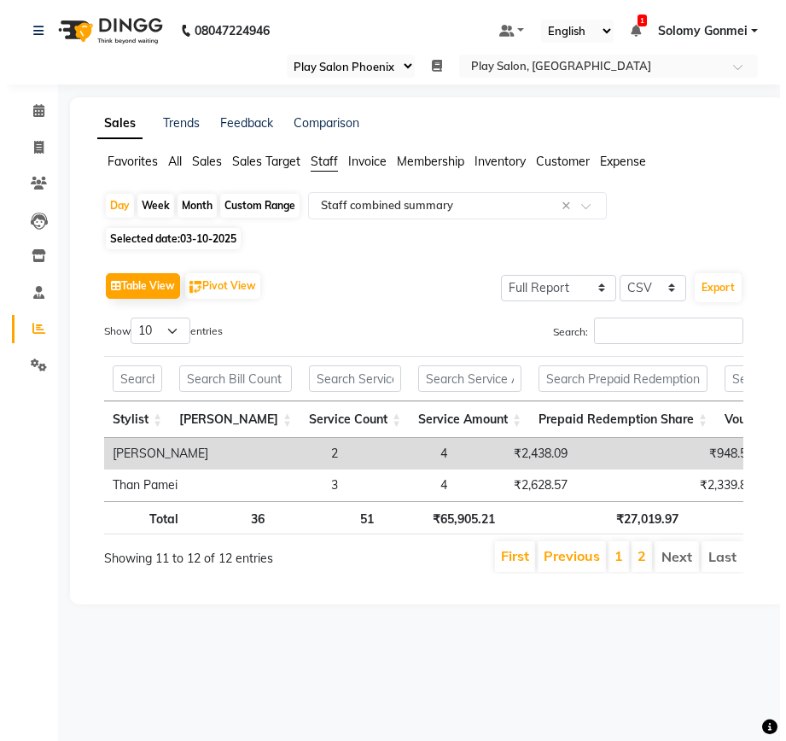
scroll to position [0, 0]
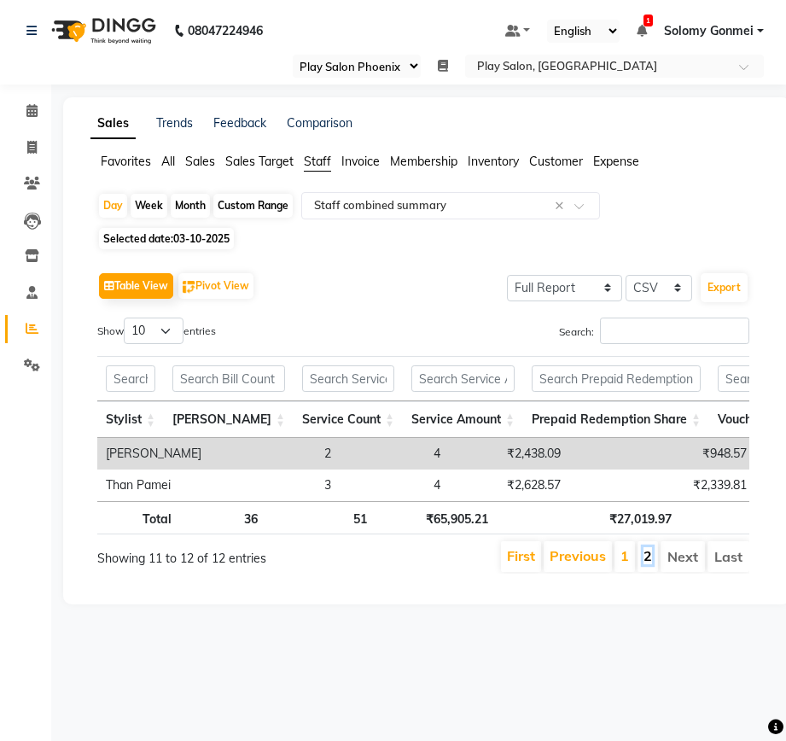
click at [647, 564] on link "2" at bounding box center [648, 555] width 9 height 17
click at [626, 564] on link "1" at bounding box center [625, 555] width 9 height 17
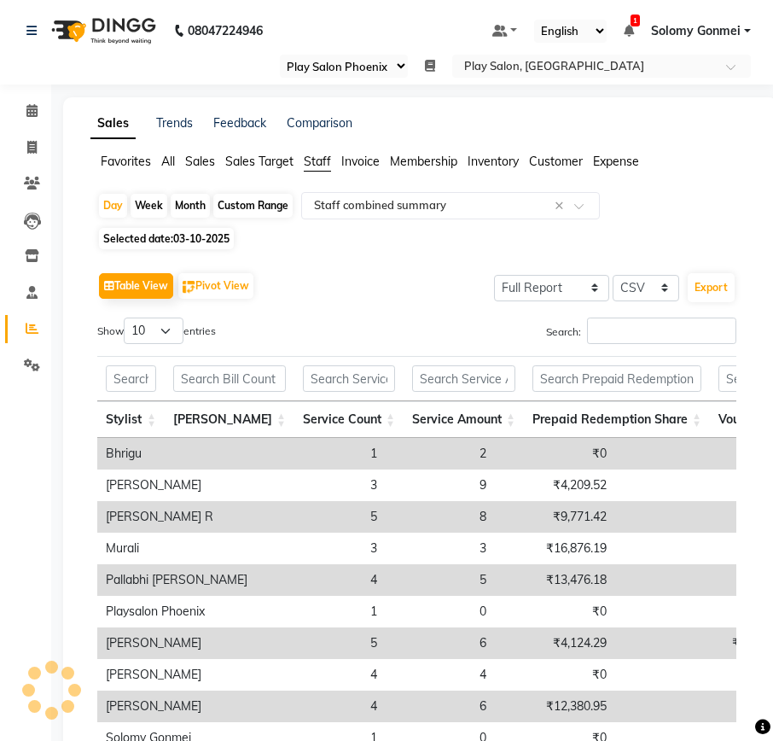
click at [196, 154] on span "Sales" at bounding box center [200, 161] width 30 height 15
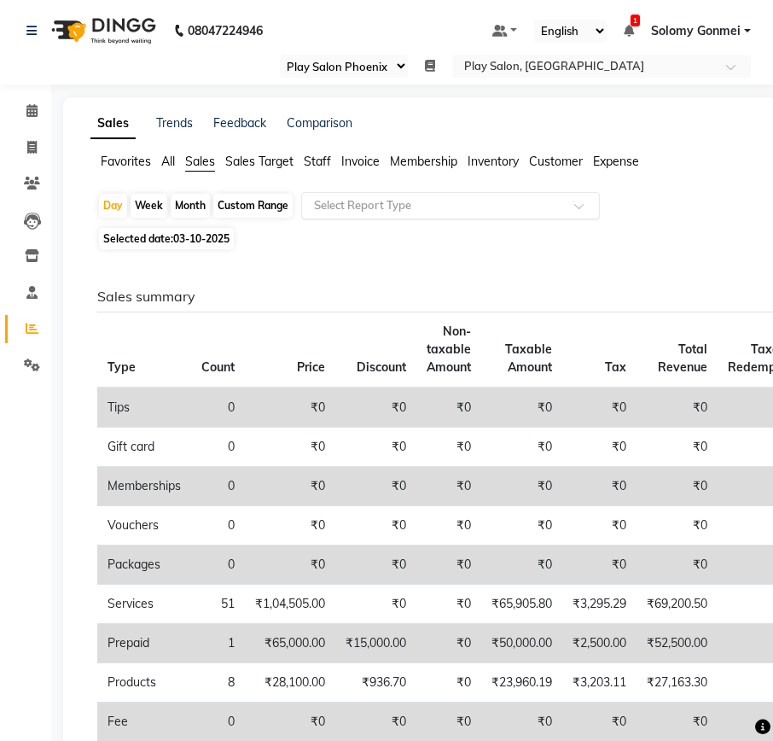
click at [377, 201] on input "text" at bounding box center [434, 205] width 246 height 17
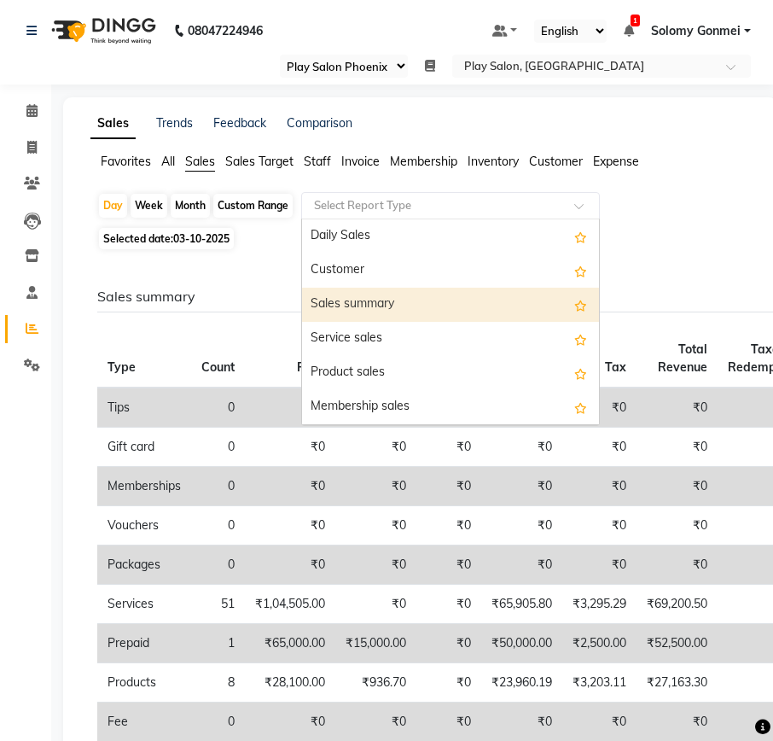
click at [369, 305] on div "Sales summary" at bounding box center [450, 305] width 297 height 34
select select "full_report"
select select "csv"
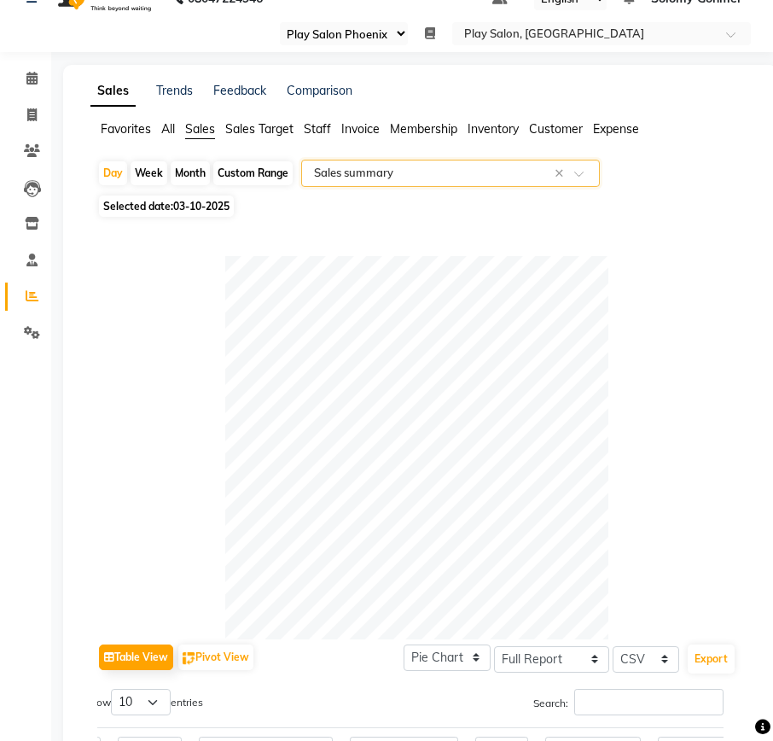
scroll to position [27, 0]
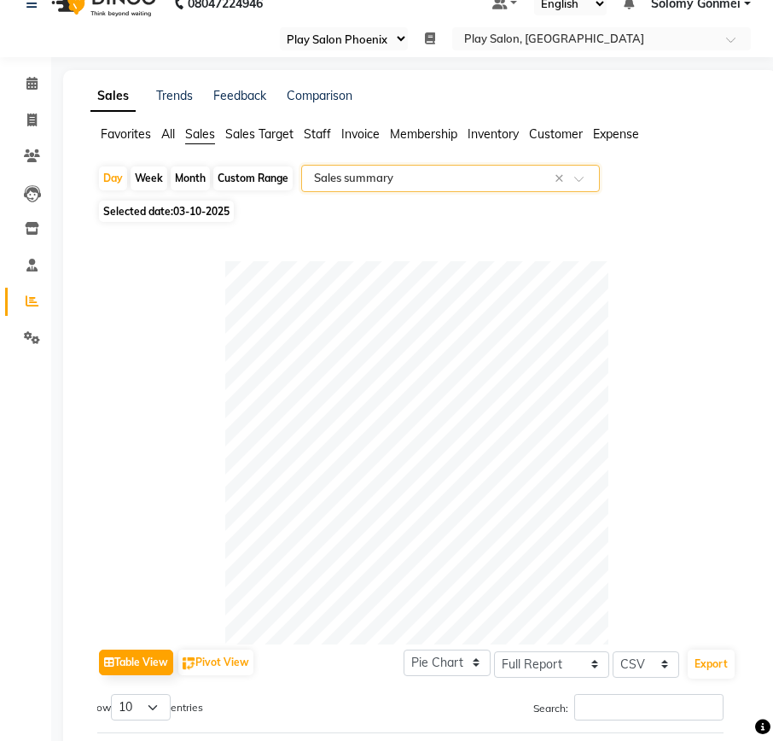
click at [386, 183] on input "text" at bounding box center [434, 178] width 246 height 17
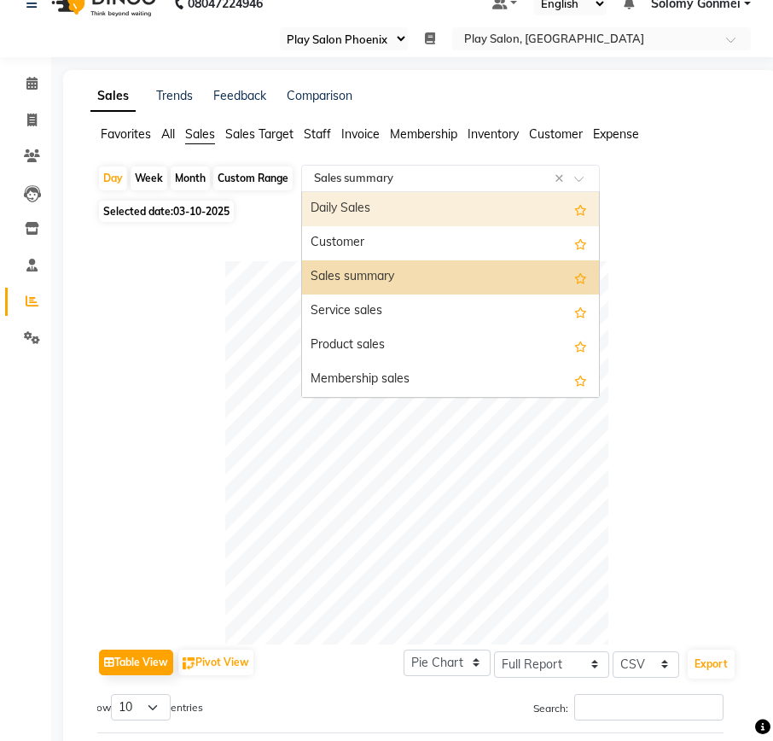
click at [353, 211] on div "Daily Sales" at bounding box center [450, 209] width 297 height 34
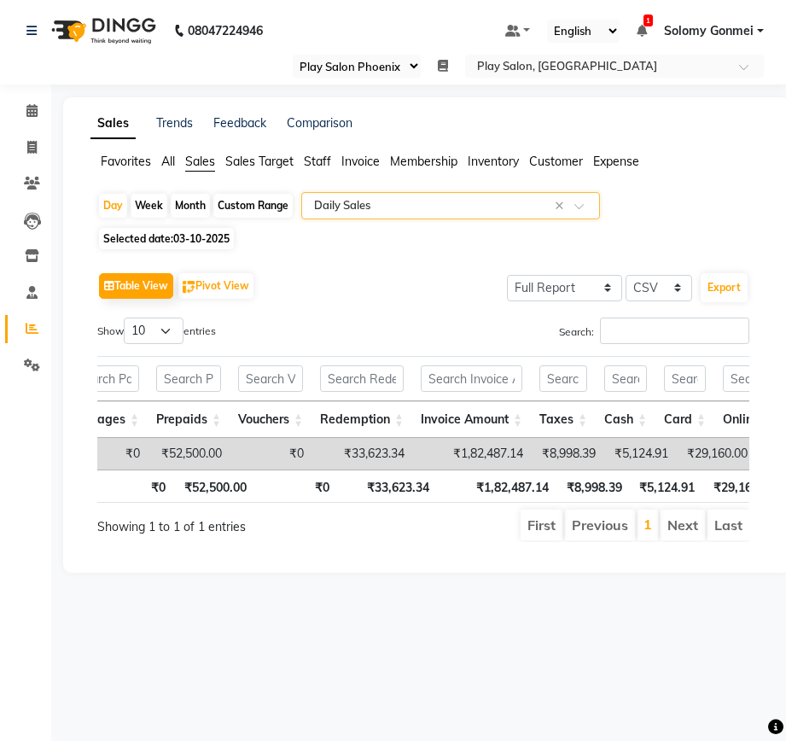
scroll to position [0, 554]
